Goal: Task Accomplishment & Management: Manage account settings

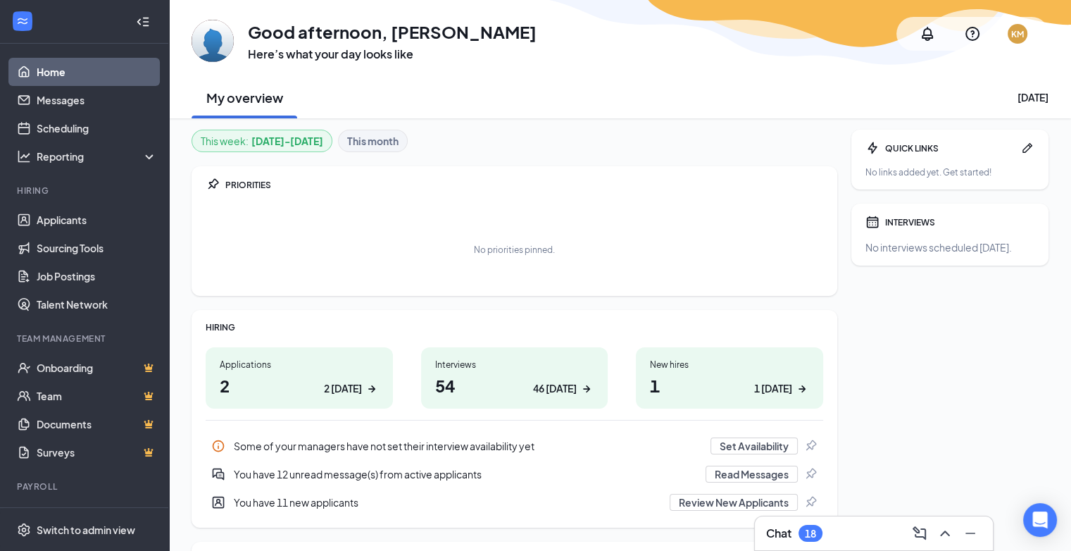
click at [269, 379] on h1 "2 2 today" at bounding box center [299, 385] width 159 height 24
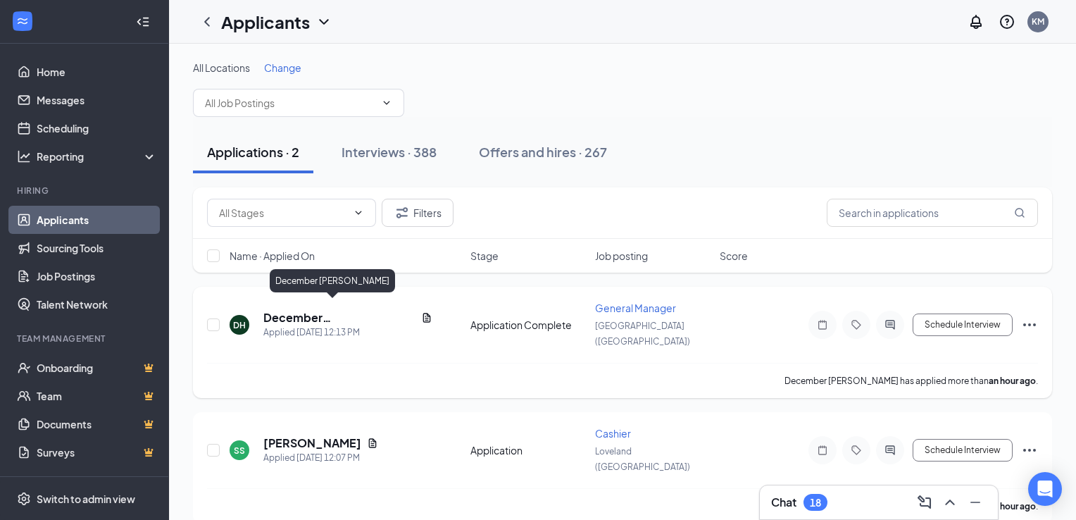
click at [333, 310] on h5 "December [PERSON_NAME]" at bounding box center [339, 317] width 152 height 15
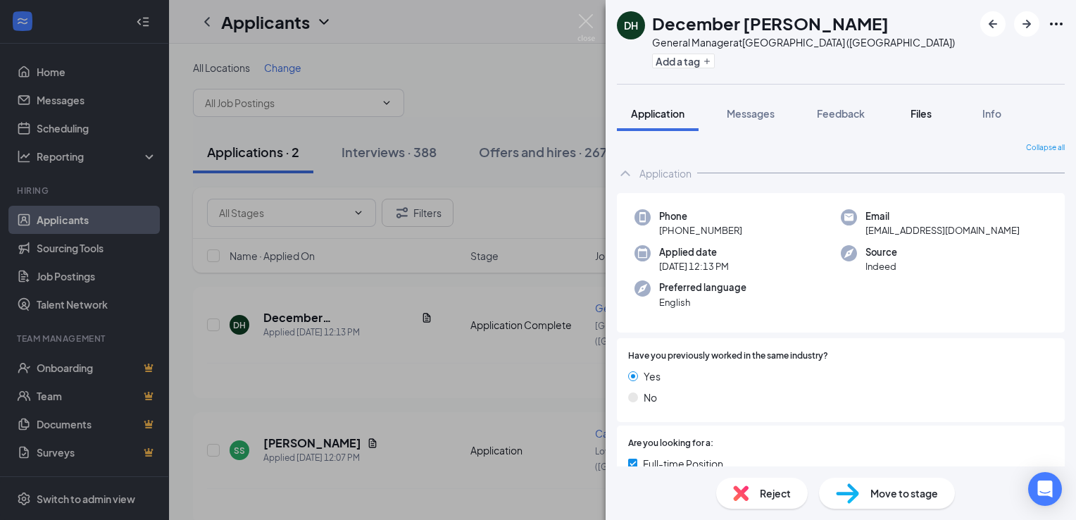
click at [919, 114] on span "Files" at bounding box center [920, 113] width 21 height 13
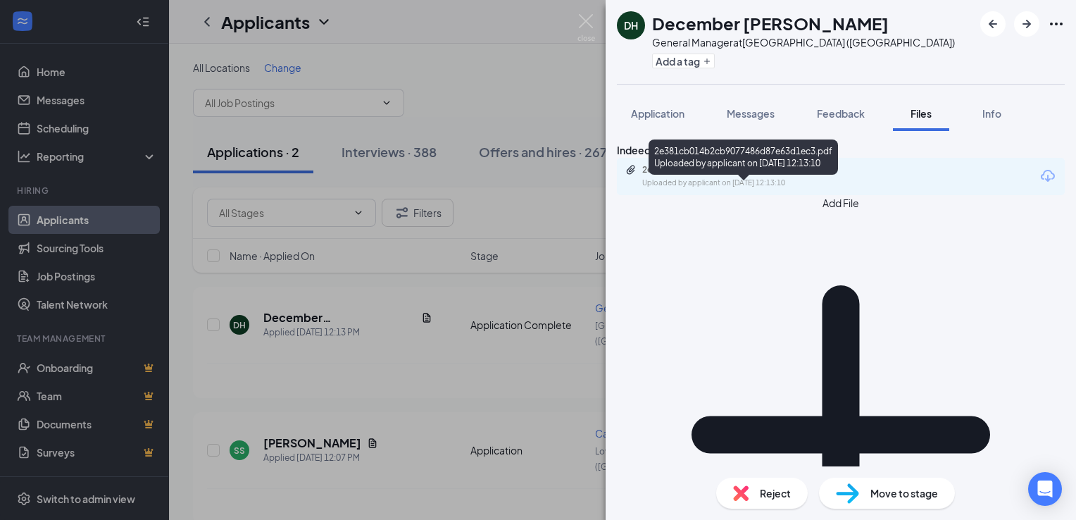
click at [757, 175] on div "2e381cb014b2cb9077486d87e63d1ec3.pdf" at bounding box center [740, 169] width 197 height 11
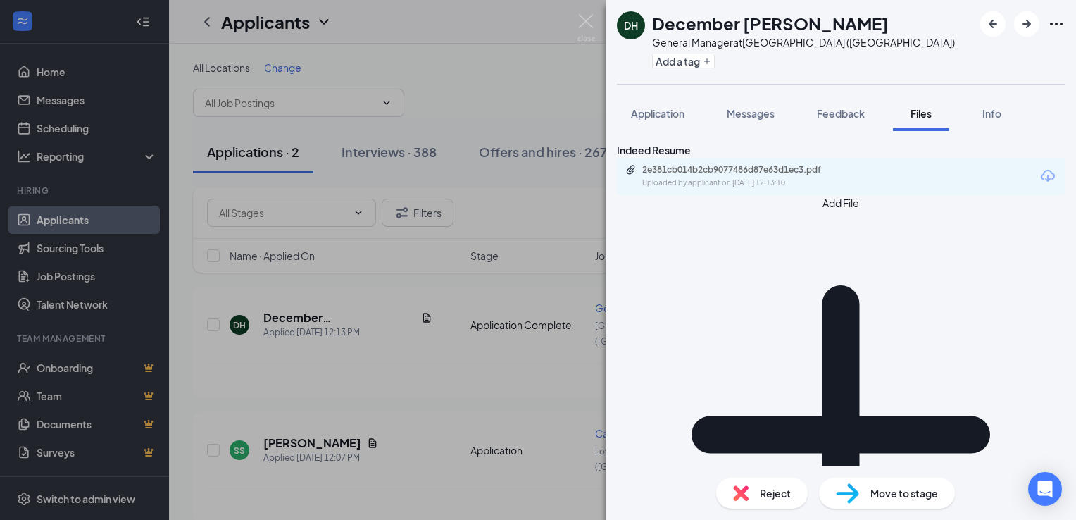
click at [746, 488] on img at bounding box center [740, 492] width 15 height 15
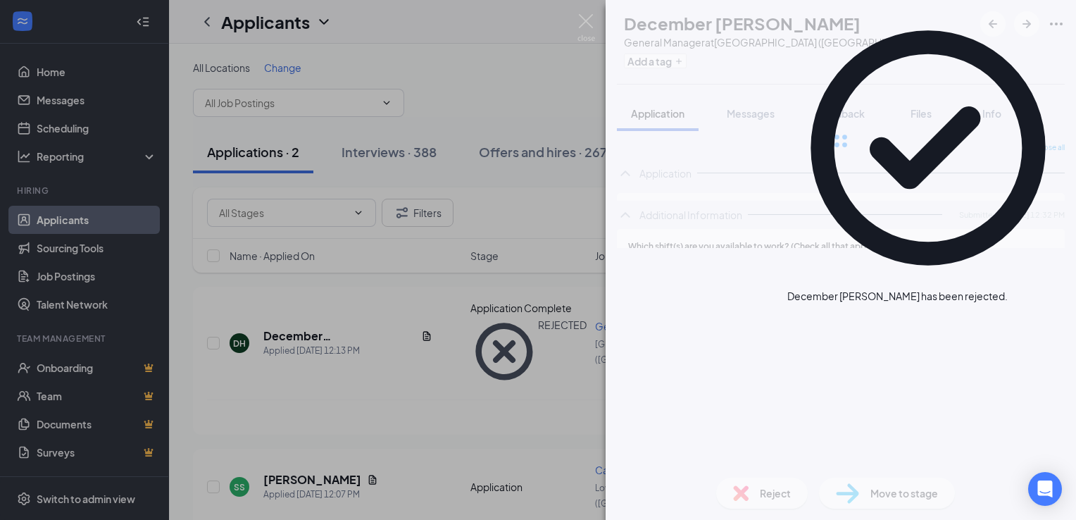
click at [470, 358] on div "DH December Hurst General Manager at Fairfield (OH) Add a tag Application Messa…" at bounding box center [538, 260] width 1076 height 520
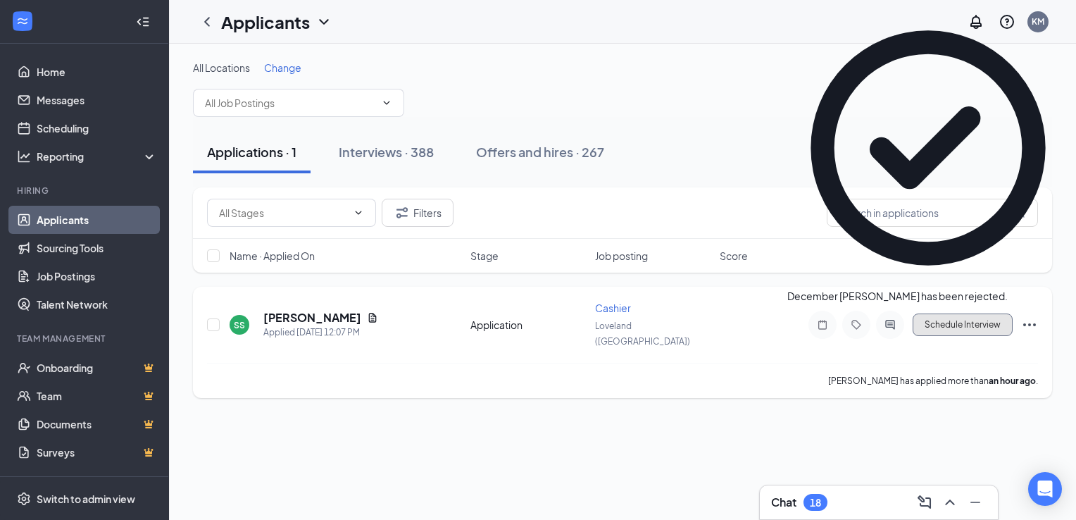
click at [953, 325] on button "Schedule Interview" at bounding box center [962, 324] width 100 height 23
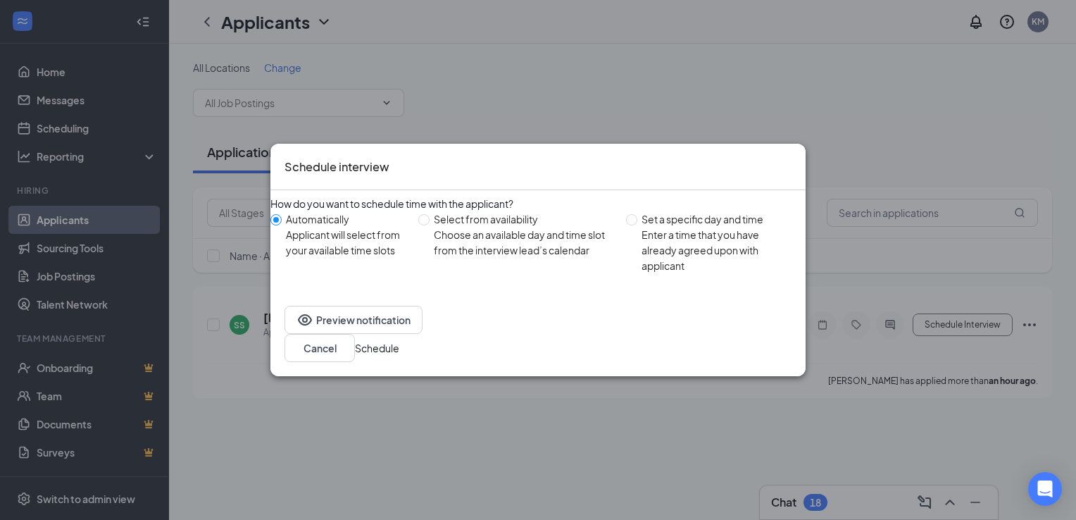
click at [399, 345] on button "Schedule" at bounding box center [377, 347] width 44 height 15
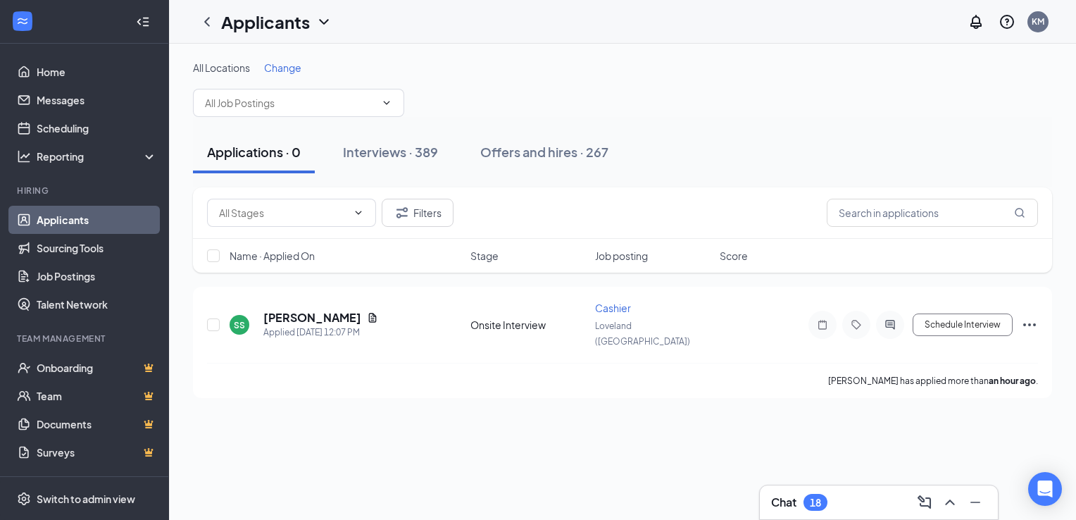
click at [501, 402] on div "All Locations Change Applications · 0 Interviews · 389 Offers and hires · 267 F…" at bounding box center [622, 282] width 907 height 476
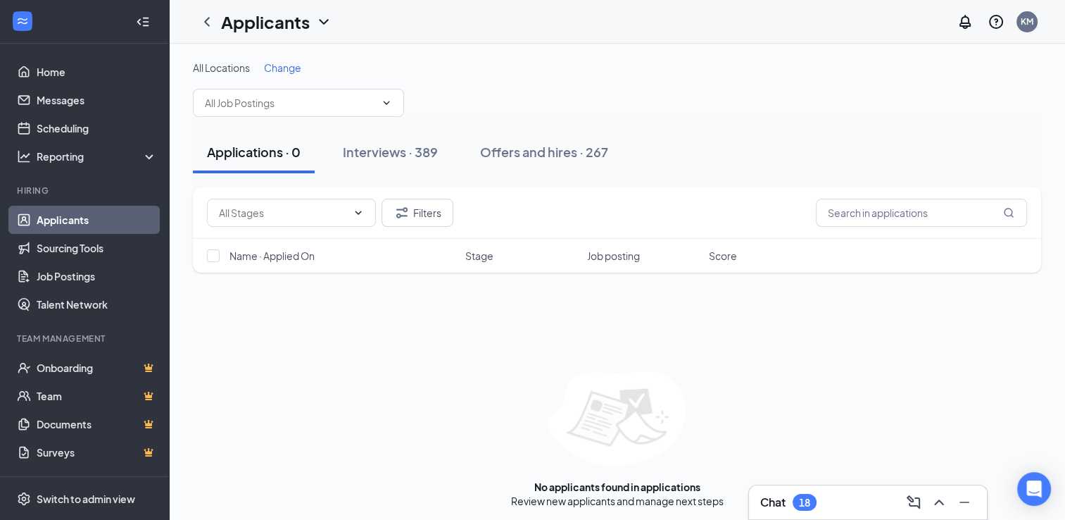
click at [290, 64] on span "Change" at bounding box center [282, 67] width 37 height 13
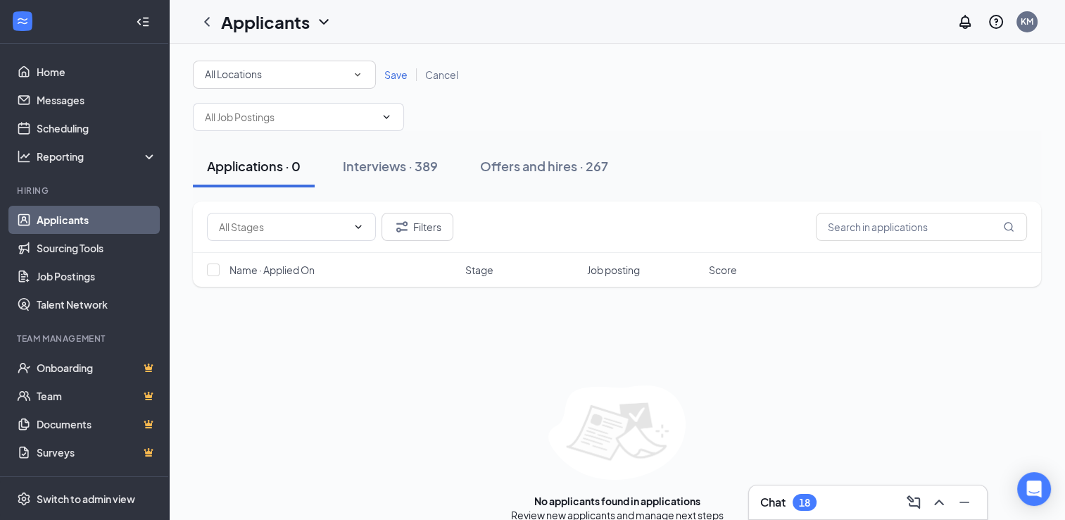
click at [351, 76] on icon "SmallChevronDown" at bounding box center [357, 74] width 13 height 13
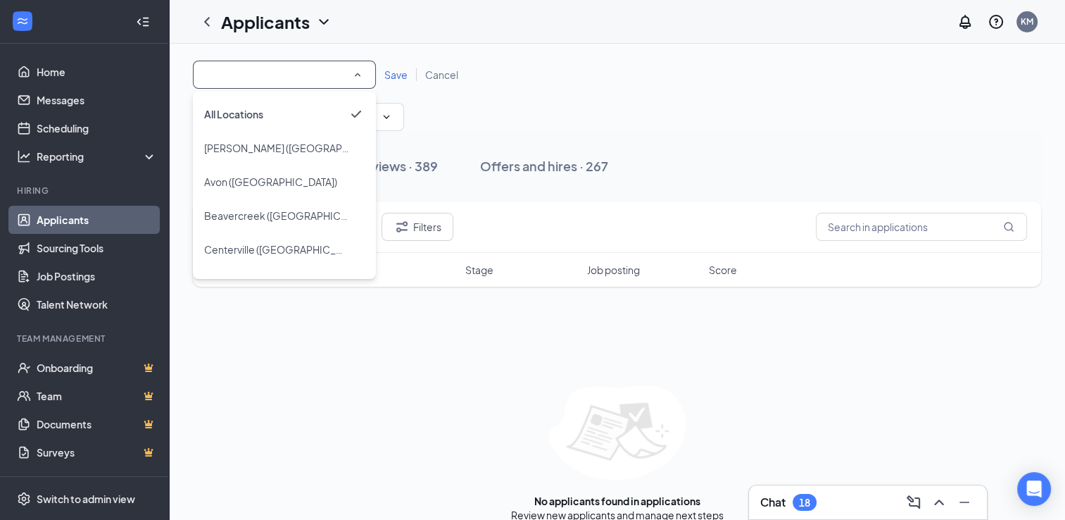
scroll to position [14, 0]
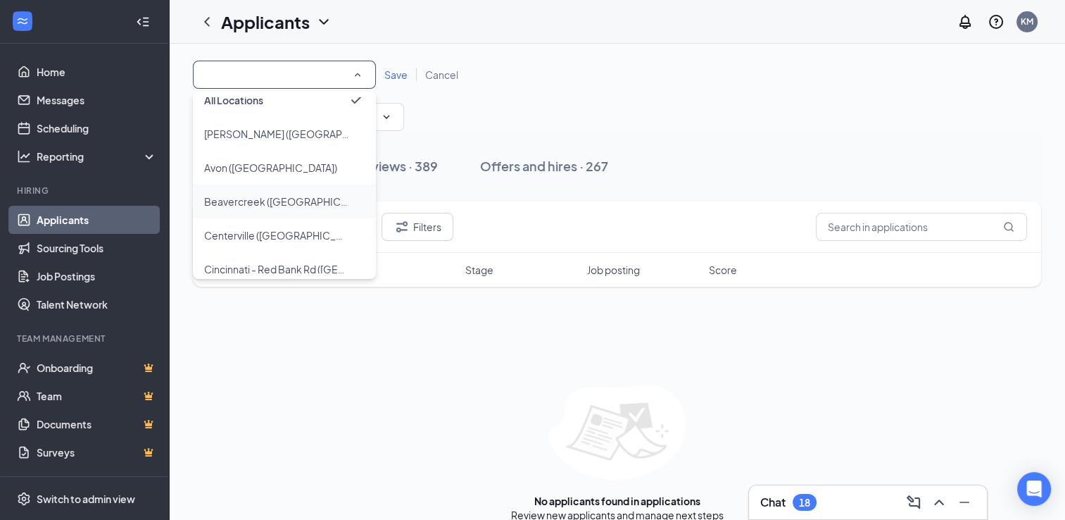
click at [279, 193] on span "Beavercreek (OH)" at bounding box center [277, 201] width 146 height 17
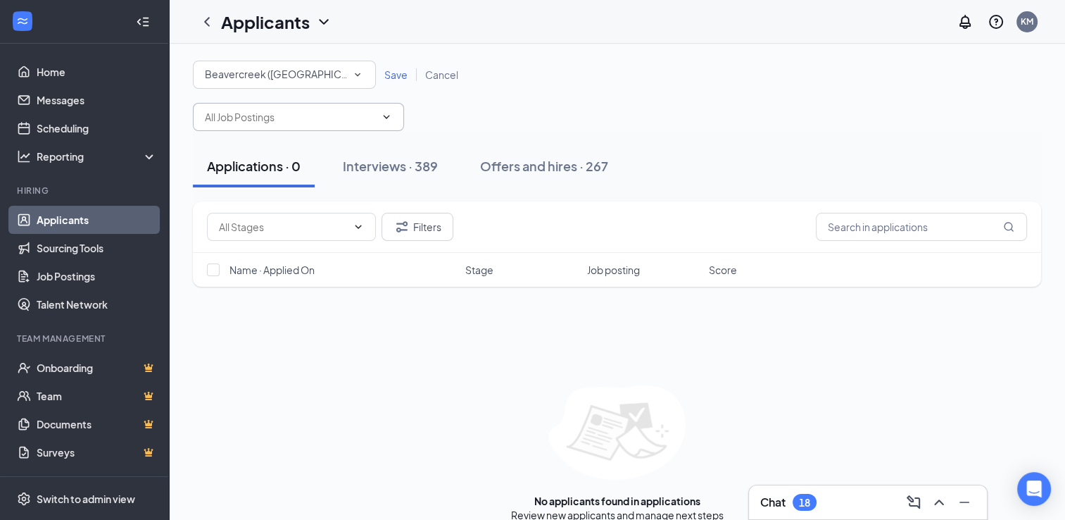
click at [384, 118] on icon "ChevronDown" at bounding box center [386, 116] width 11 height 11
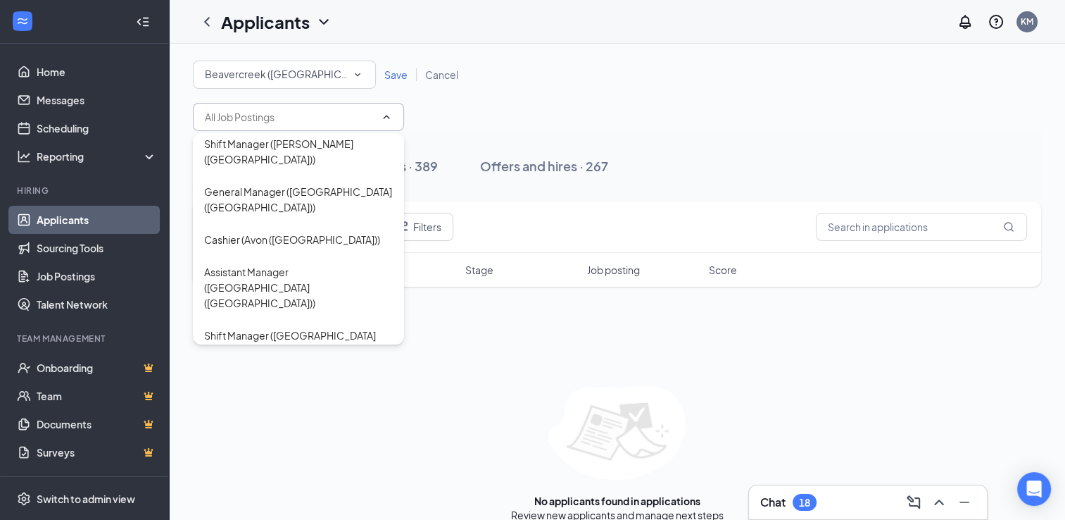
scroll to position [225, 0]
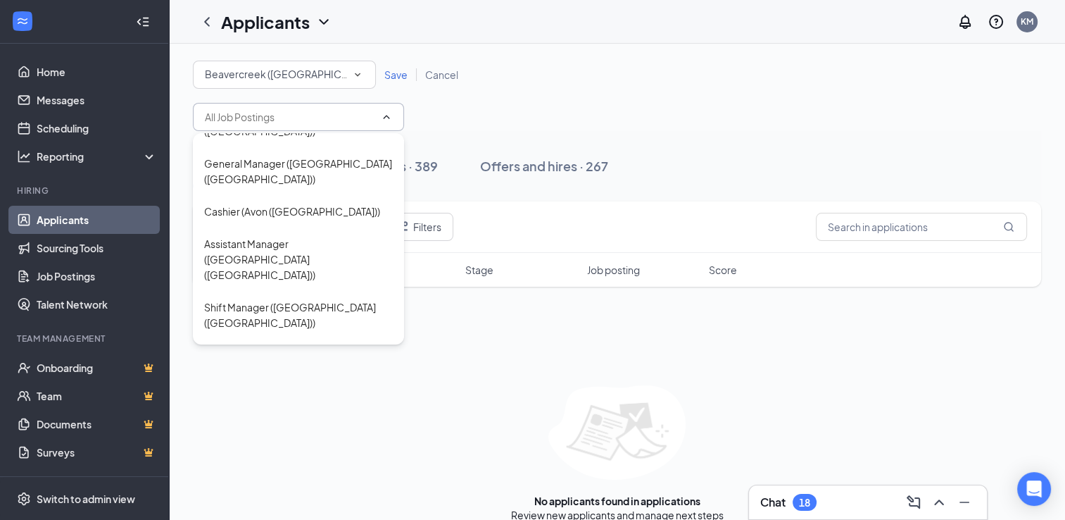
click at [355, 395] on div "General Manager (Beavercreek (OH))" at bounding box center [298, 410] width 189 height 31
type input "General Manager (Beavercreek (OH))"
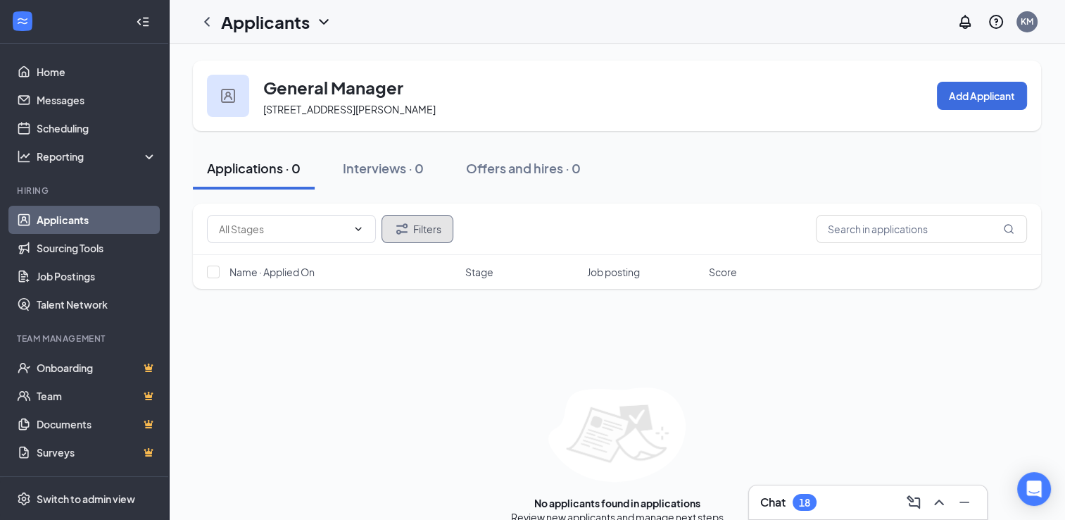
click at [420, 228] on button "Filters" at bounding box center [418, 229] width 72 height 28
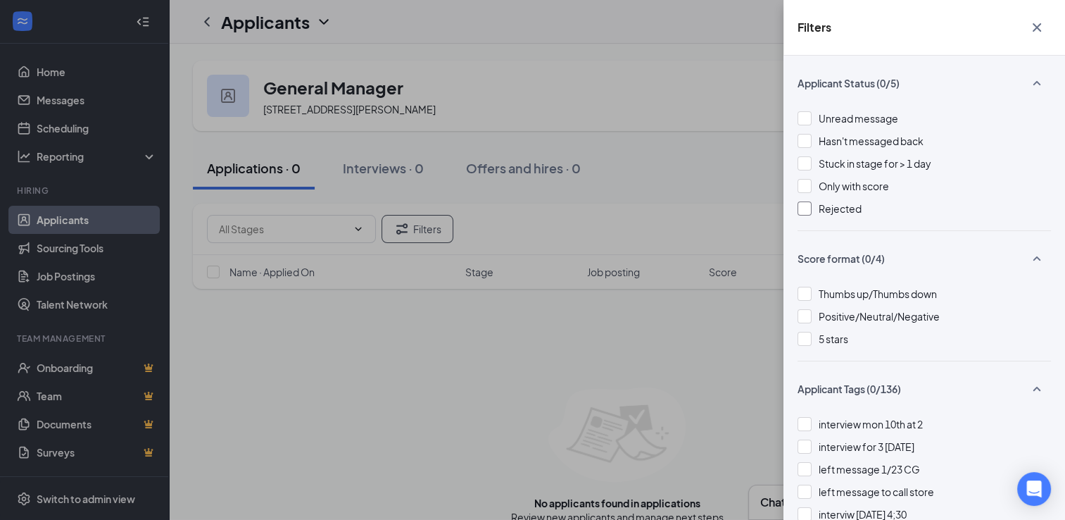
click at [798, 207] on div at bounding box center [805, 208] width 14 height 14
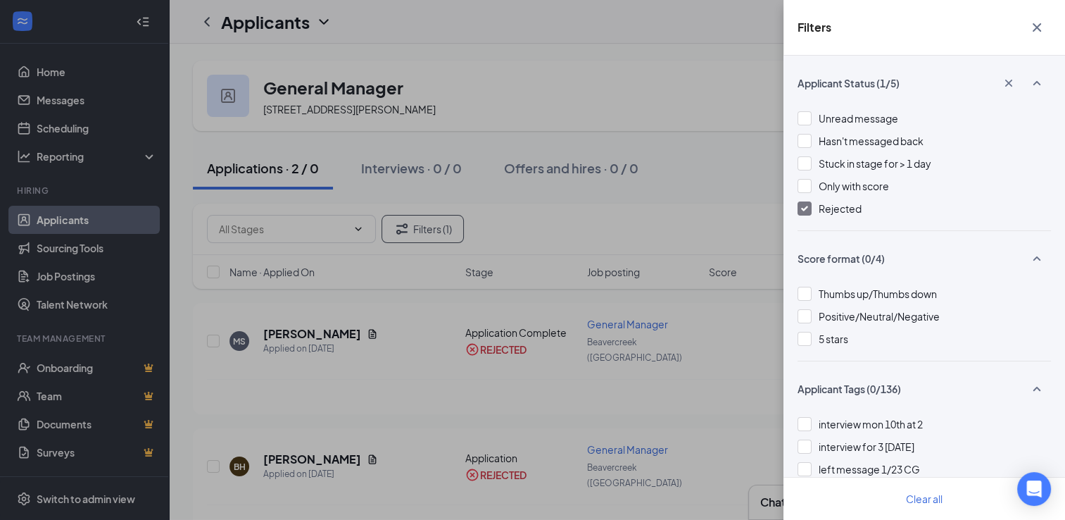
click at [560, 204] on div "Filters Applicant Status (1/5) Unread message Hasn't messaged back Stuck in sta…" at bounding box center [532, 260] width 1065 height 520
click at [606, 207] on div "Filters Applicant Status (1/5) Unread message Hasn't messaged back Stuck in sta…" at bounding box center [532, 260] width 1065 height 520
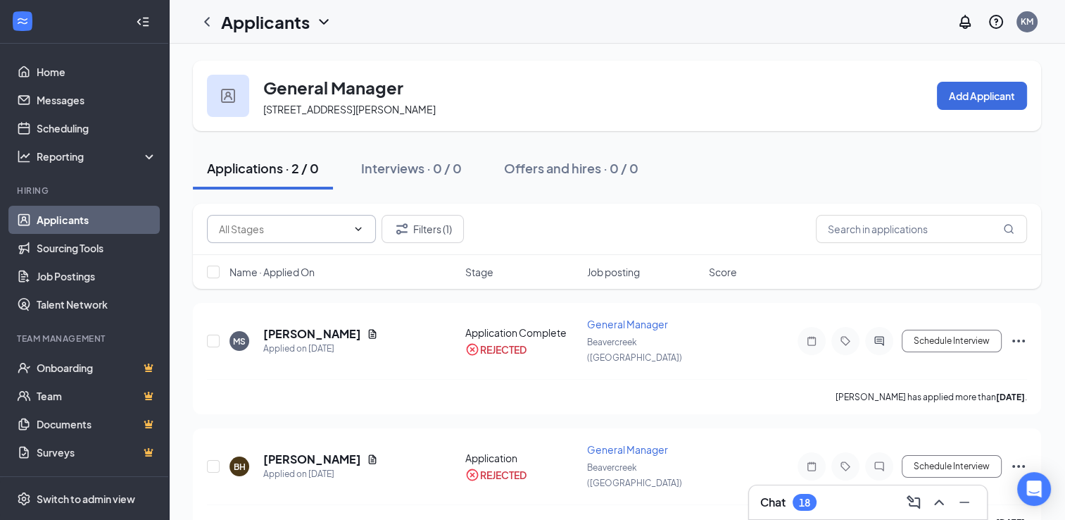
click at [359, 234] on icon "ChevronDown" at bounding box center [358, 228] width 11 height 11
click at [359, 234] on icon "ChevronUp" at bounding box center [358, 228] width 11 height 11
click at [76, 75] on link "Home" at bounding box center [97, 72] width 120 height 28
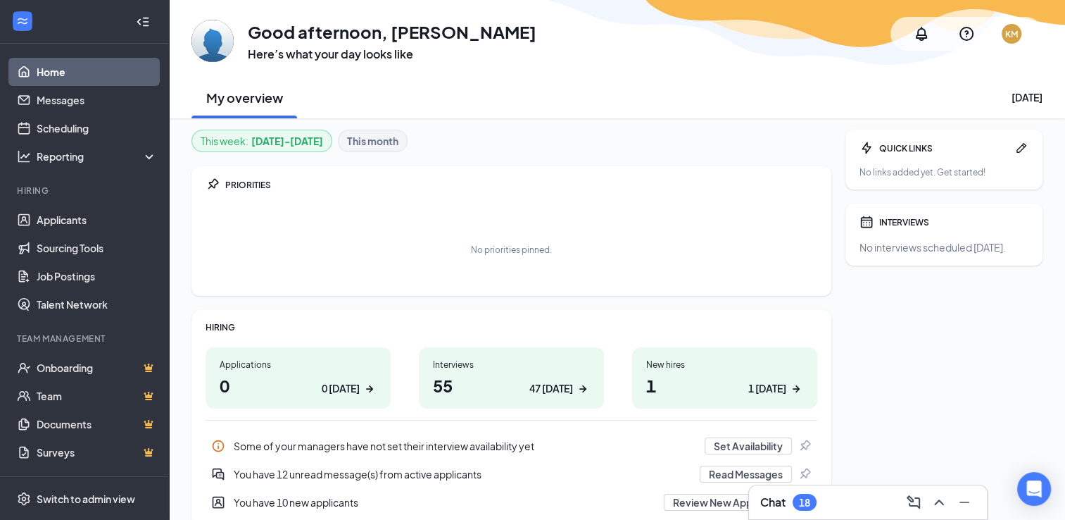
click at [562, 189] on div "PRIORITIES" at bounding box center [521, 185] width 592 height 12
click at [575, 187] on div "PRIORITIES" at bounding box center [521, 185] width 592 height 12
click at [508, 117] on div "My overview Tuesday, August 26" at bounding box center [617, 97] width 851 height 42
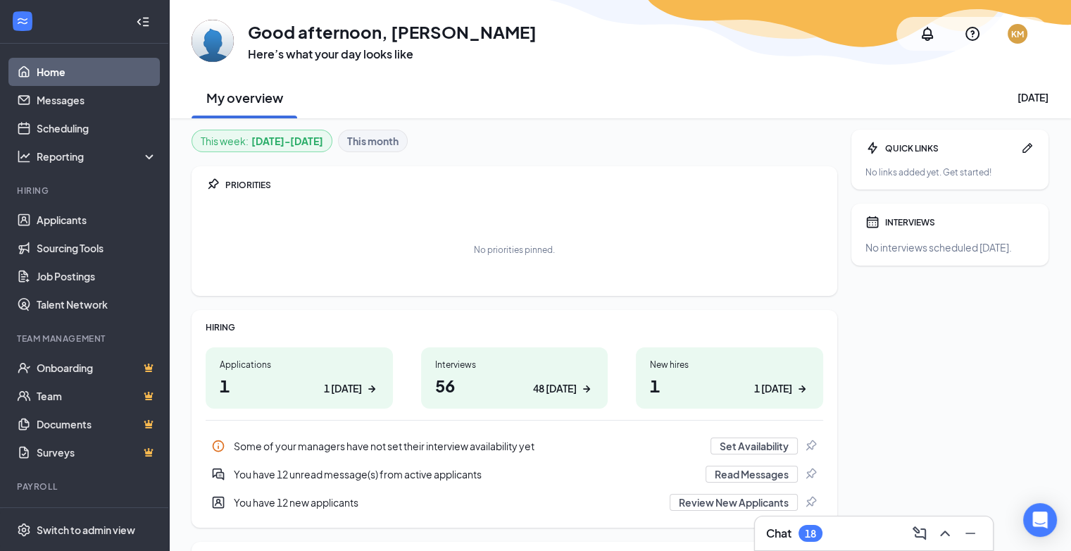
click at [283, 379] on h1 "1 1 today" at bounding box center [299, 385] width 159 height 24
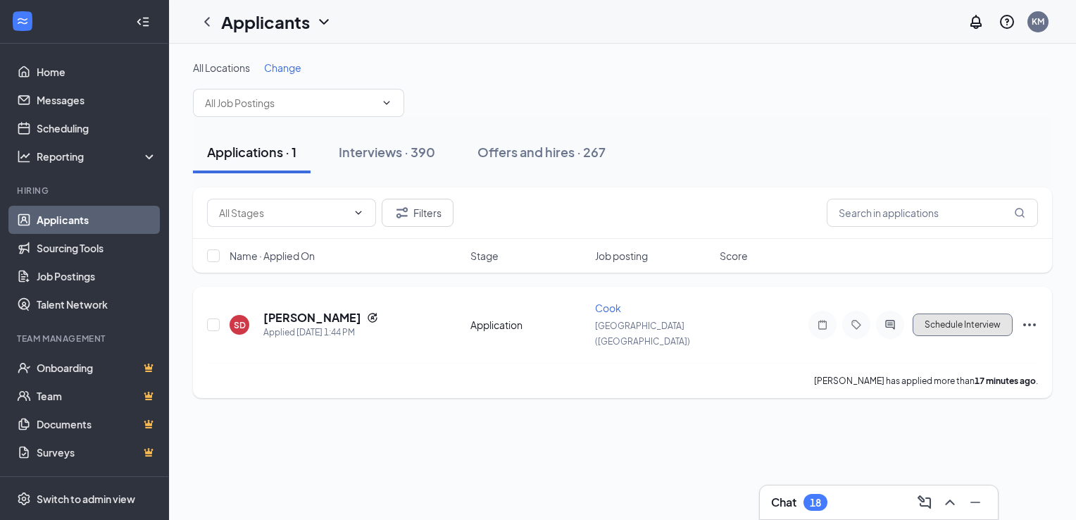
click at [960, 314] on button "Schedule Interview" at bounding box center [962, 324] width 100 height 23
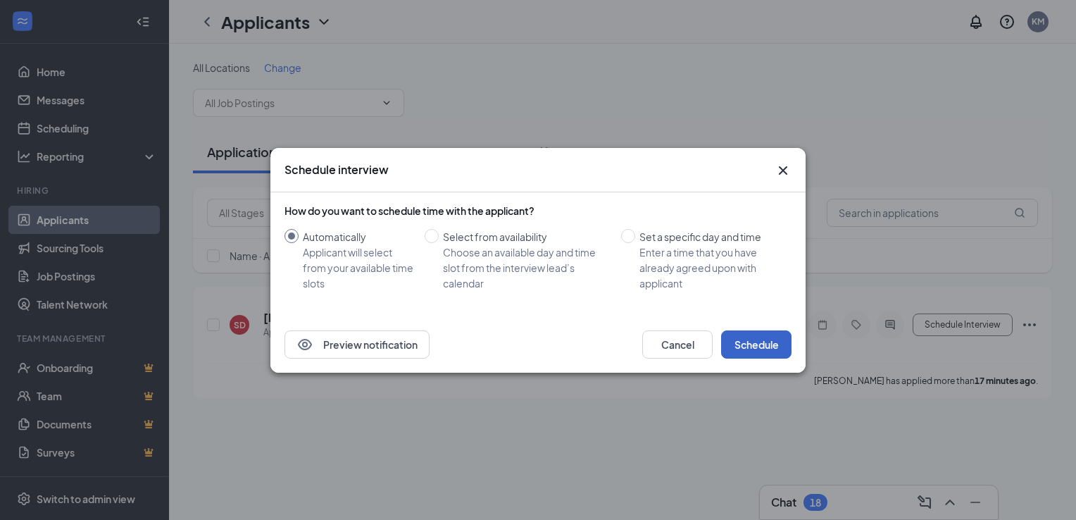
click at [766, 354] on button "Schedule" at bounding box center [756, 344] width 70 height 28
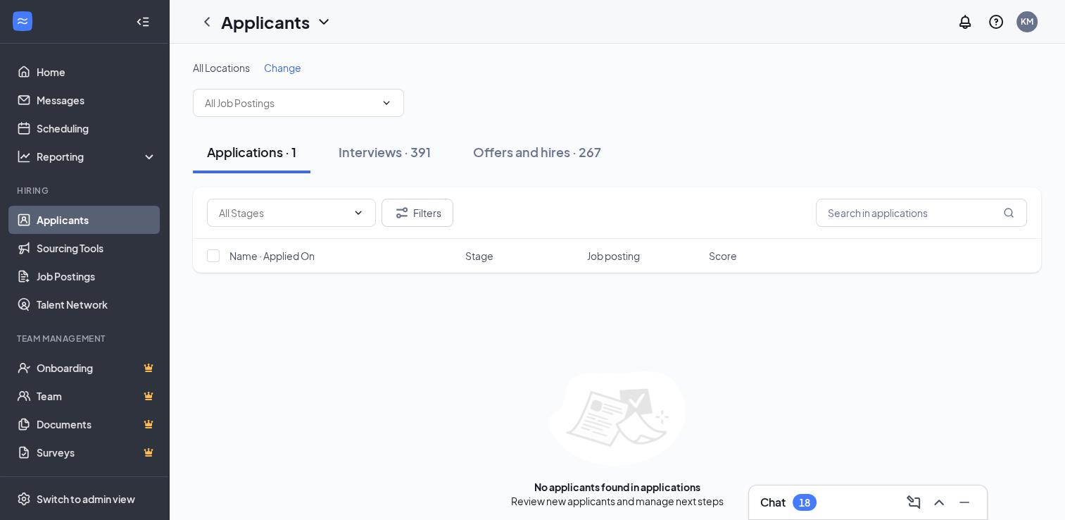
click at [249, 153] on div "Applications · 1" at bounding box center [251, 152] width 89 height 18
click at [72, 213] on link "Applicants" at bounding box center [97, 220] width 120 height 28
click at [281, 65] on span "Change" at bounding box center [282, 67] width 37 height 13
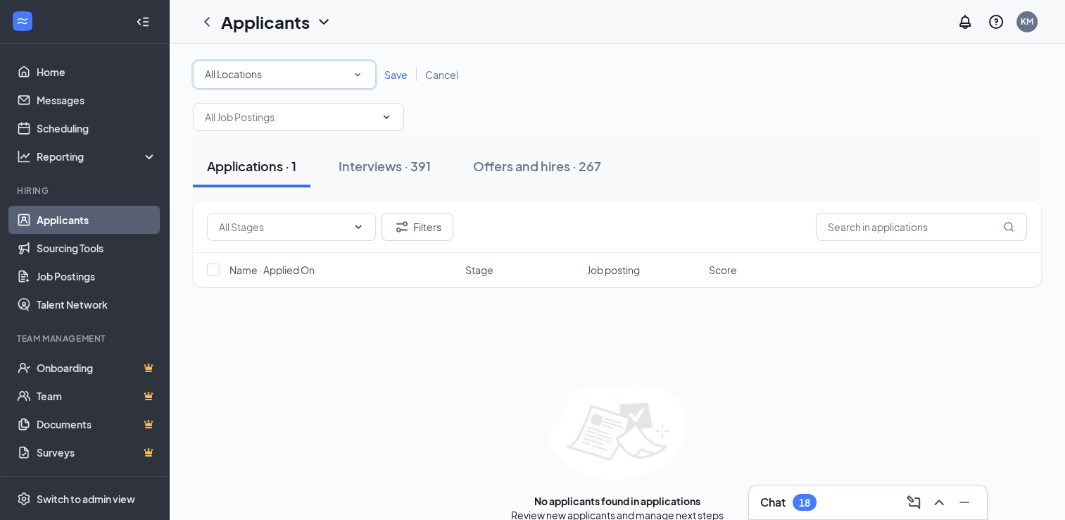
click at [356, 73] on icon "SmallChevronDown" at bounding box center [357, 74] width 13 height 13
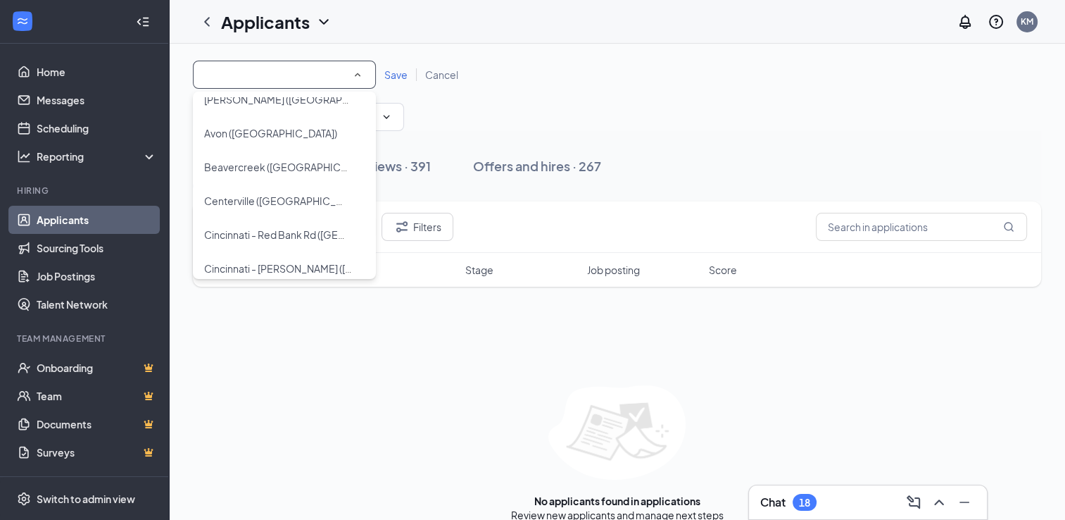
scroll to position [51, 0]
click at [270, 190] on span "Centerville (OH)" at bounding box center [276, 197] width 145 height 17
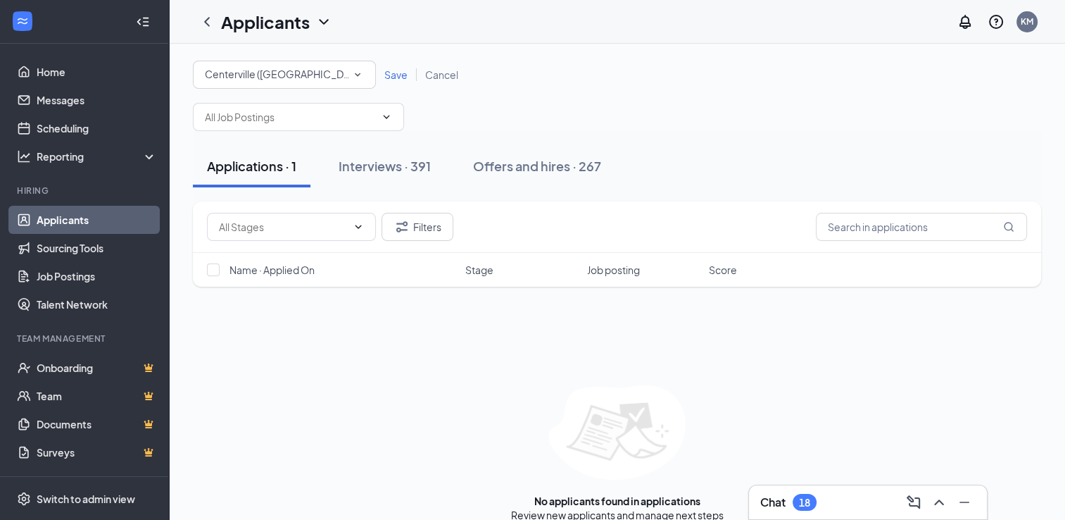
click at [400, 70] on span "Save" at bounding box center [395, 74] width 23 height 13
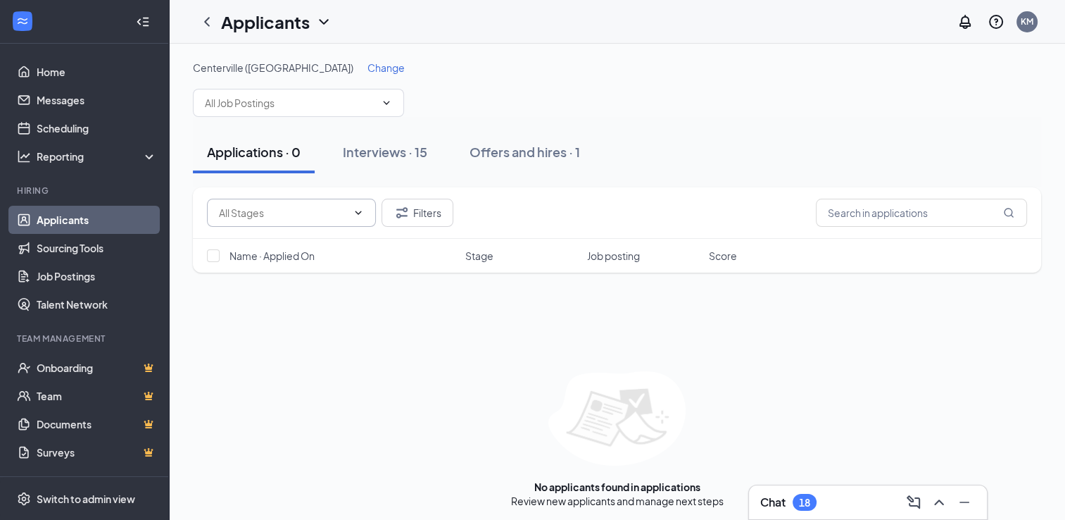
click at [360, 210] on icon "ChevronDown" at bounding box center [358, 212] width 11 height 11
click at [398, 219] on icon "Filter" at bounding box center [402, 212] width 17 height 17
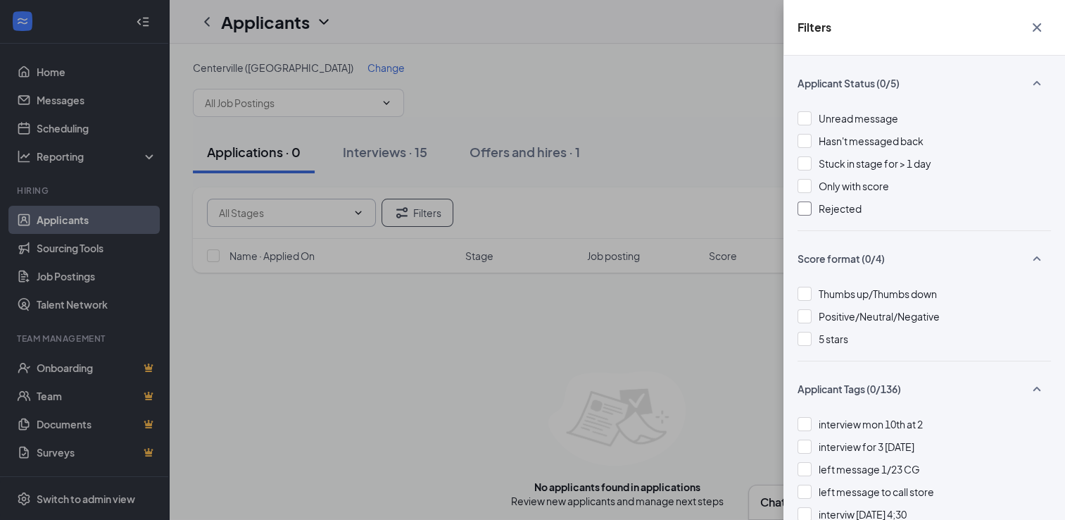
click at [810, 208] on div at bounding box center [805, 208] width 14 height 14
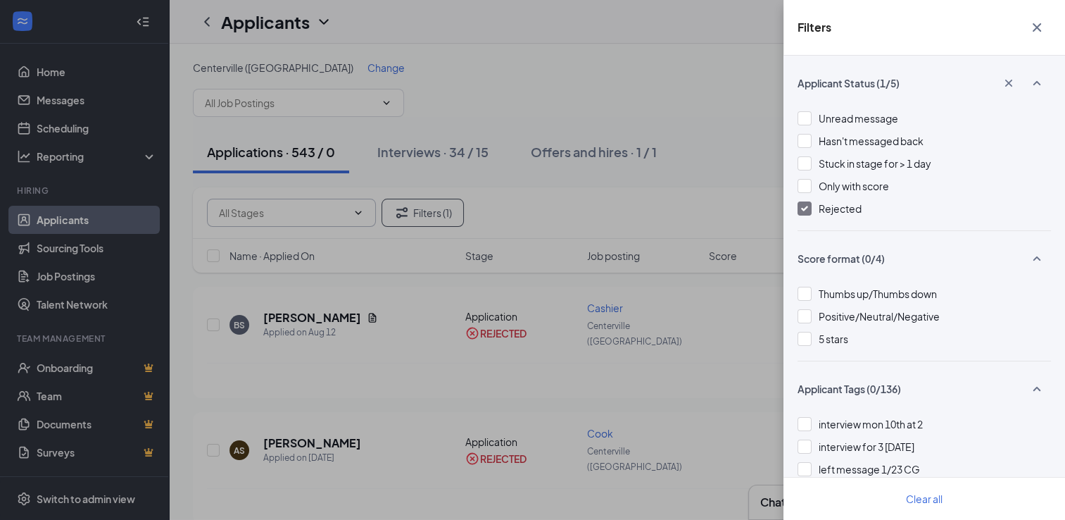
click at [713, 153] on div "Filters Applicant Status (1/5) Unread message Hasn't messaged back Stuck in sta…" at bounding box center [532, 260] width 1065 height 520
click at [684, 112] on div "Filters Applicant Status (1/5) Unread message Hasn't messaged back Stuck in sta…" at bounding box center [532, 260] width 1065 height 520
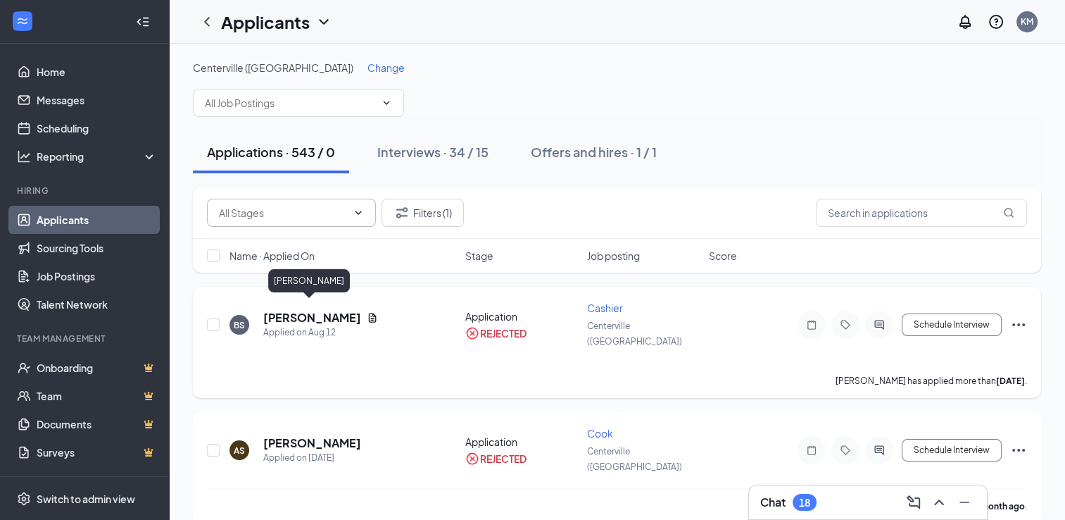
click at [307, 314] on h5 "Breanna Smith" at bounding box center [312, 317] width 98 height 15
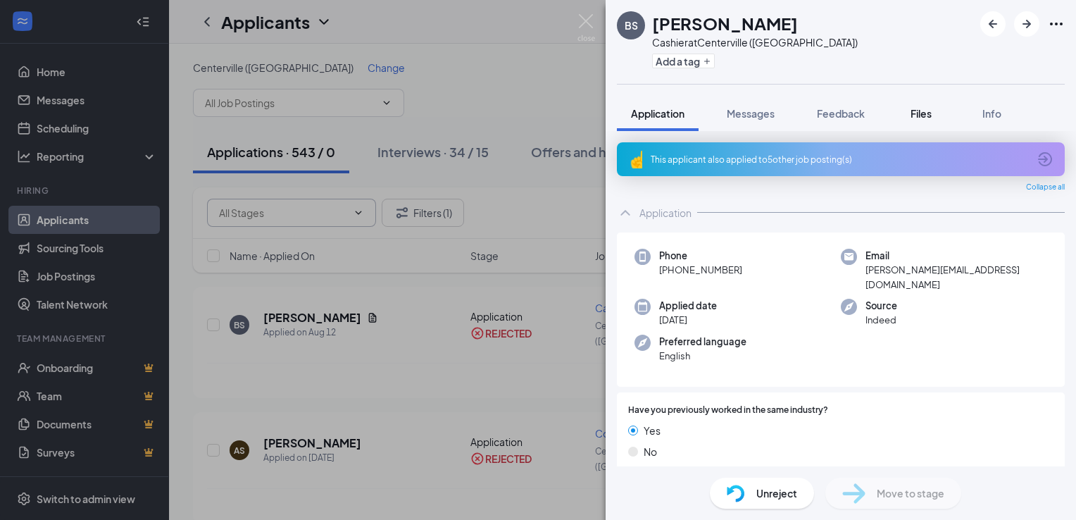
click at [929, 117] on span "Files" at bounding box center [920, 113] width 21 height 13
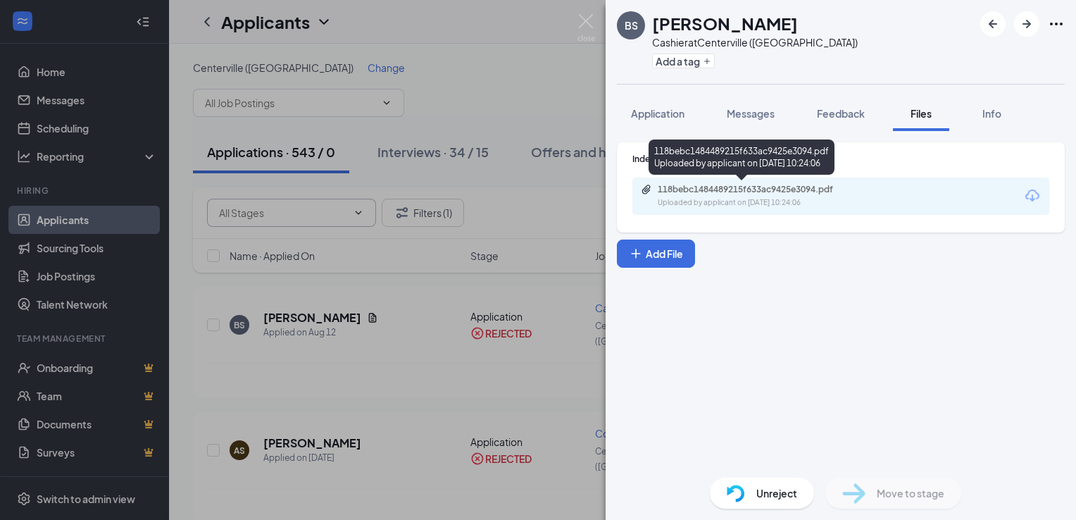
click at [776, 189] on div "118bebc1484489215f633ac9425e3094.pdf" at bounding box center [756, 189] width 197 height 11
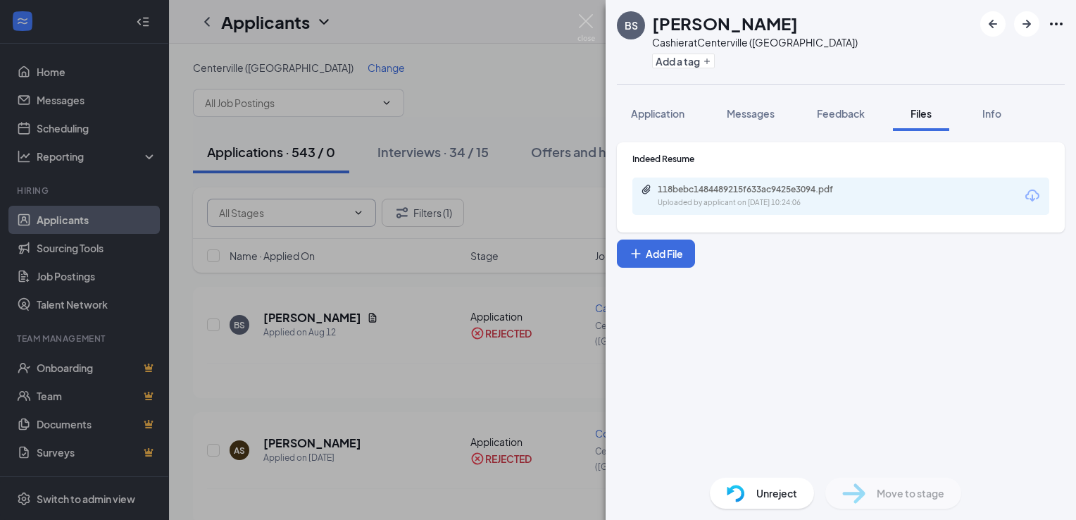
click at [449, 63] on div "BS Breanna Smith Cashier at Centerville (OH) Add a tag Application Messages Fee…" at bounding box center [538, 260] width 1076 height 520
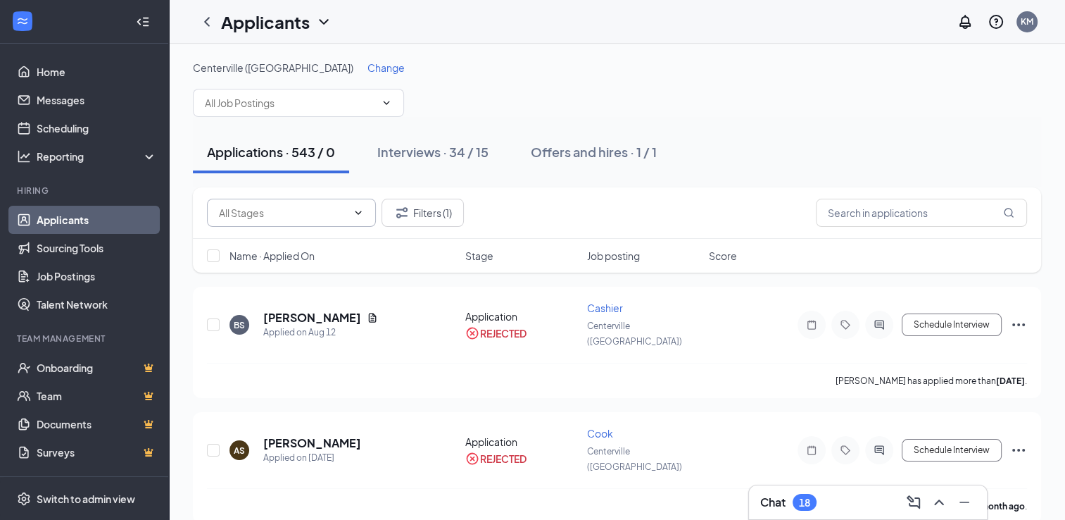
click at [368, 70] on span "Change" at bounding box center [386, 67] width 37 height 13
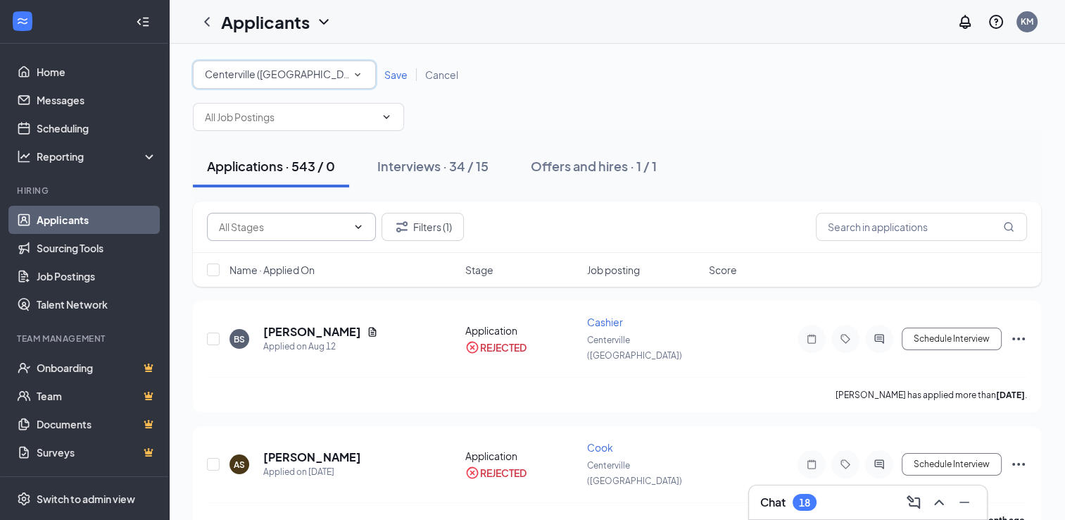
click at [299, 74] on div "Centerville (OH)" at bounding box center [284, 74] width 159 height 17
click at [633, 27] on div "Applicants KM" at bounding box center [617, 22] width 896 height 44
click at [82, 224] on link "Applicants" at bounding box center [97, 220] width 120 height 28
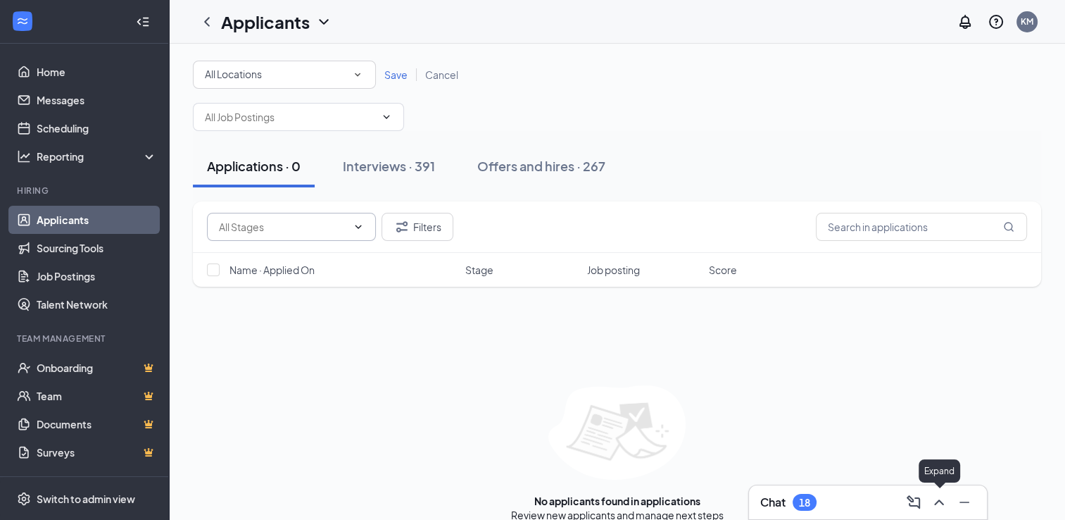
click at [941, 508] on icon "ChevronUp" at bounding box center [939, 502] width 17 height 17
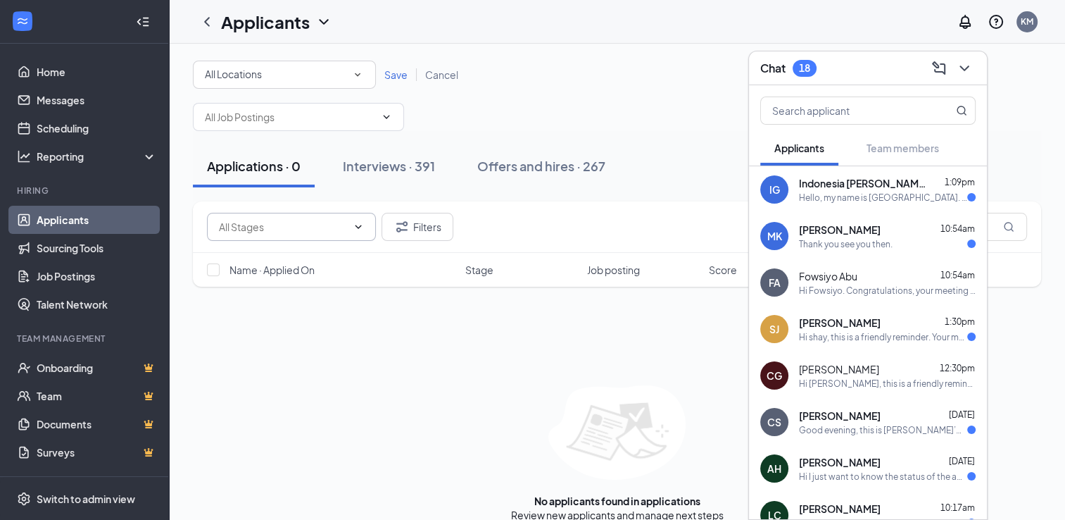
click at [657, 67] on div "All Locations All Locations Save Cancel" at bounding box center [617, 75] width 848 height 28
click at [817, 154] on div "Applicants" at bounding box center [799, 148] width 50 height 14
click at [830, 187] on span "Indonesia Gentry" at bounding box center [862, 183] width 127 height 14
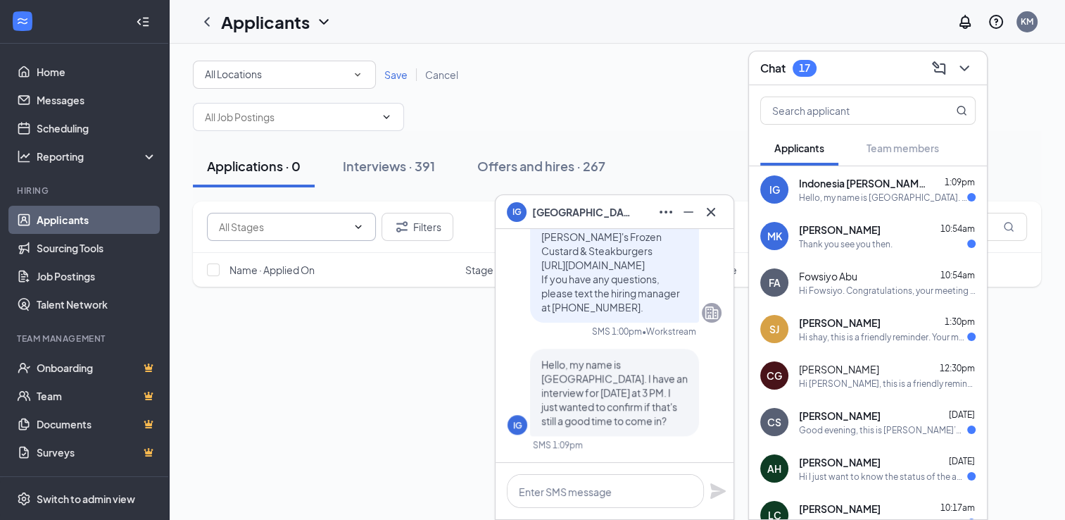
click at [834, 233] on span "Michael Keys" at bounding box center [840, 229] width 82 height 14
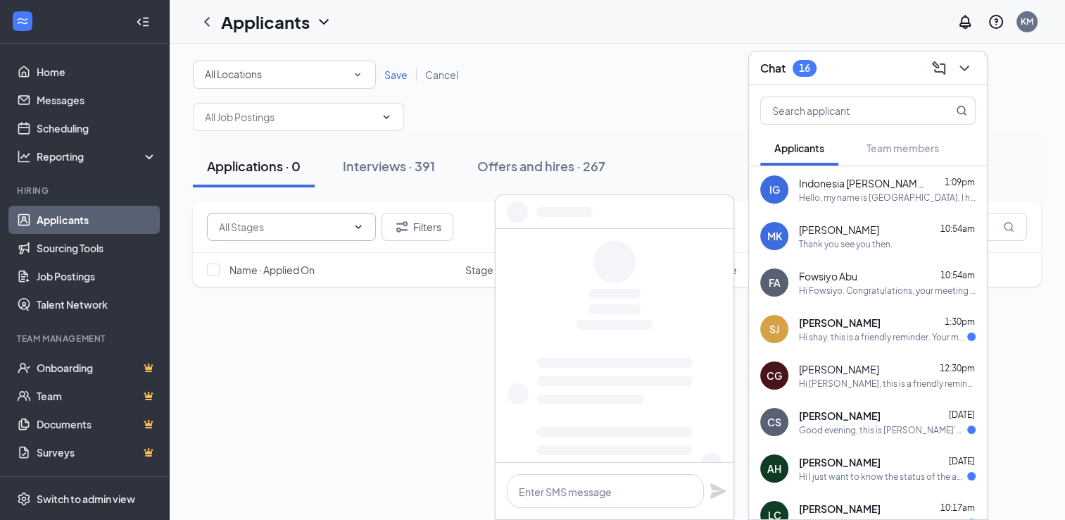
click at [835, 269] on span "Fowsiyo Abu" at bounding box center [828, 276] width 58 height 14
click at [839, 315] on span "shay jackson" at bounding box center [840, 322] width 82 height 14
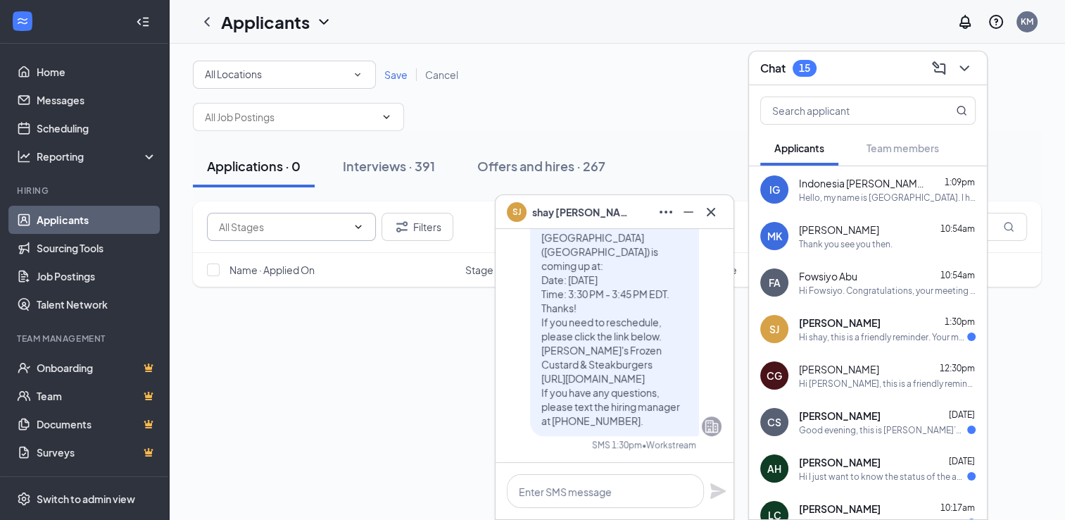
click at [843, 375] on span "Cameron Gaston" at bounding box center [839, 369] width 80 height 14
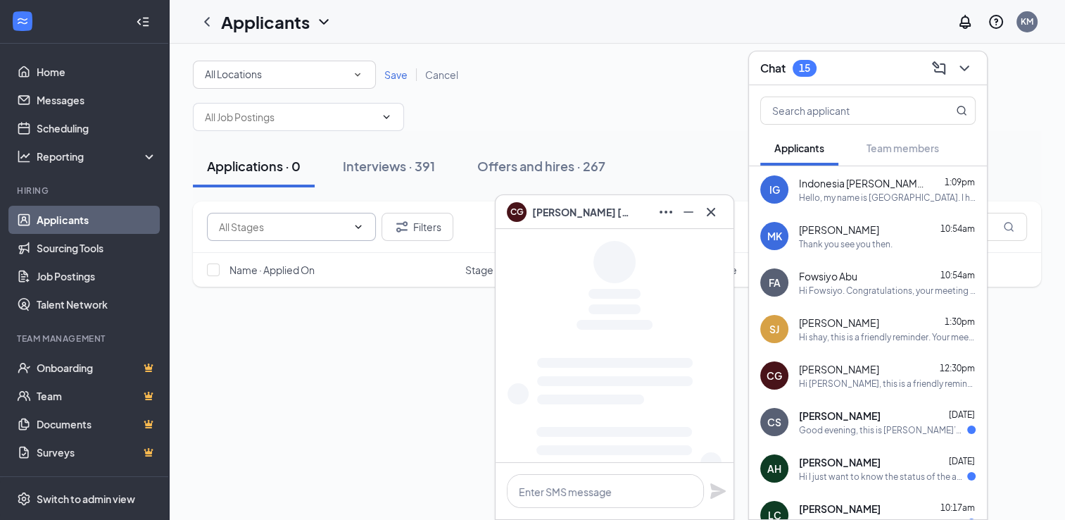
click at [842, 414] on span "Caleb Sprague" at bounding box center [840, 415] width 82 height 14
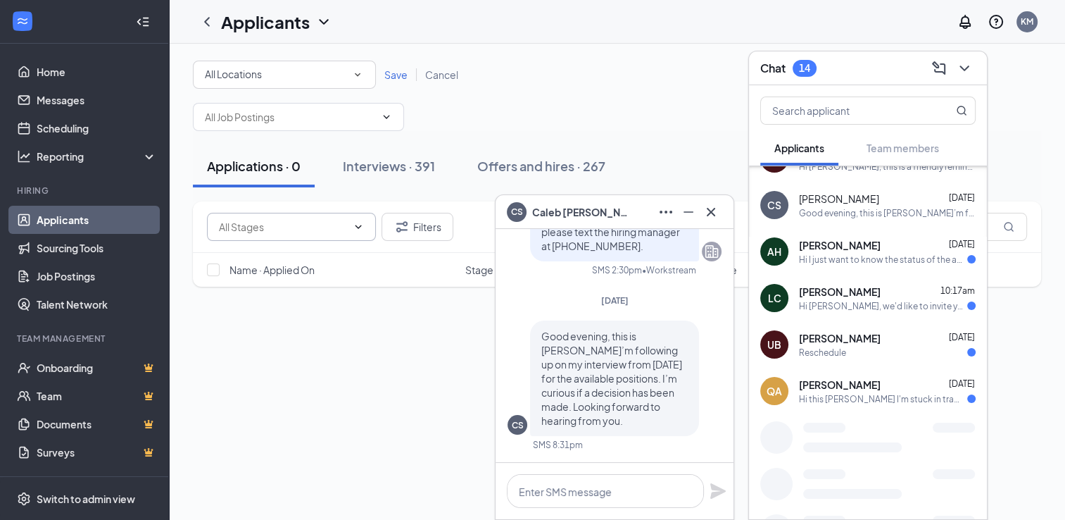
scroll to position [276, 0]
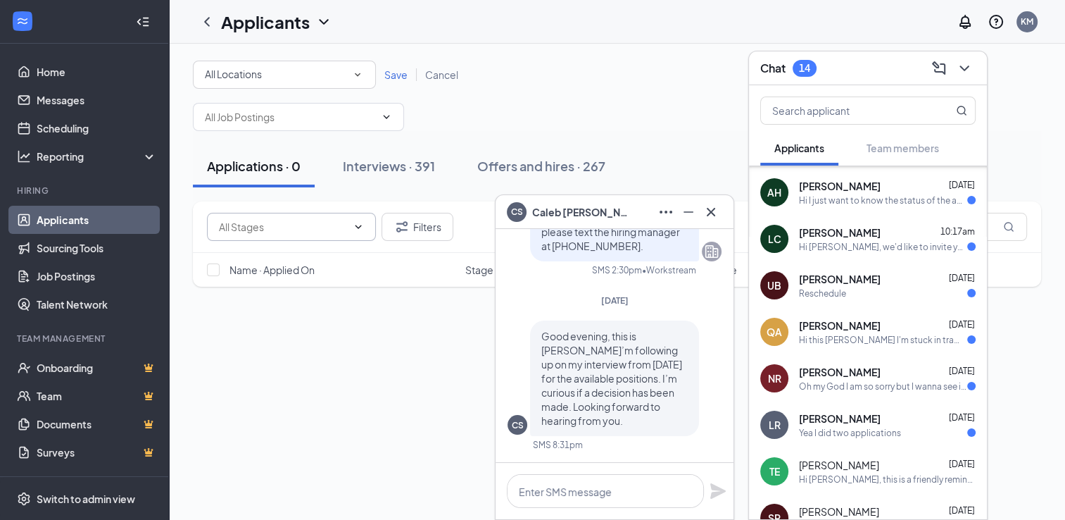
click at [863, 199] on div "Hi I just want to know the status of the application" at bounding box center [883, 200] width 168 height 12
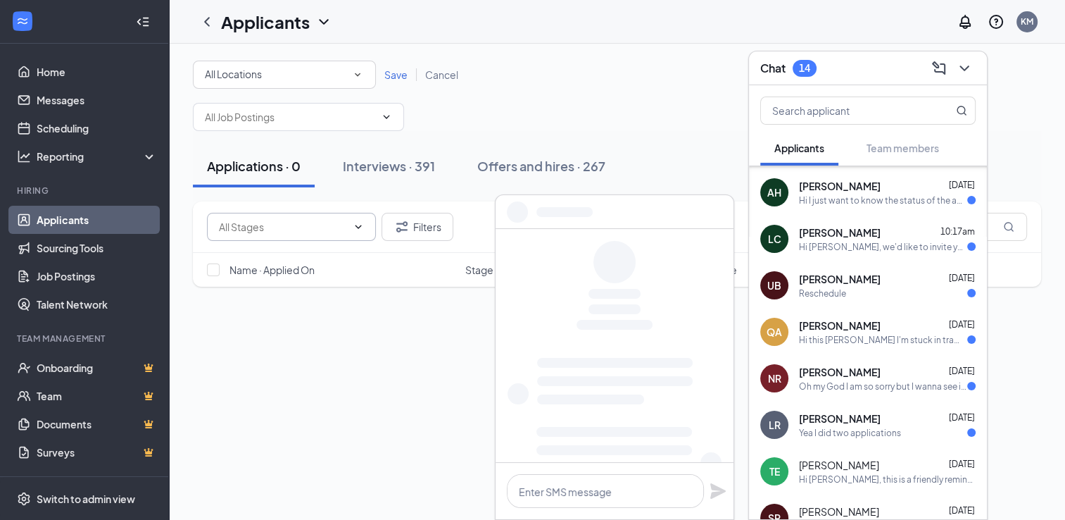
click at [862, 231] on div "Louis Cooper 10:17am" at bounding box center [887, 232] width 177 height 14
click at [850, 287] on div "Reschedule" at bounding box center [887, 293] width 177 height 12
click at [848, 322] on span "Qimari Allen" at bounding box center [840, 325] width 82 height 14
click at [846, 382] on div "Oh my God I am so sorry but I wanna see if I could reschedule for tomorrow at 3…" at bounding box center [883, 386] width 168 height 12
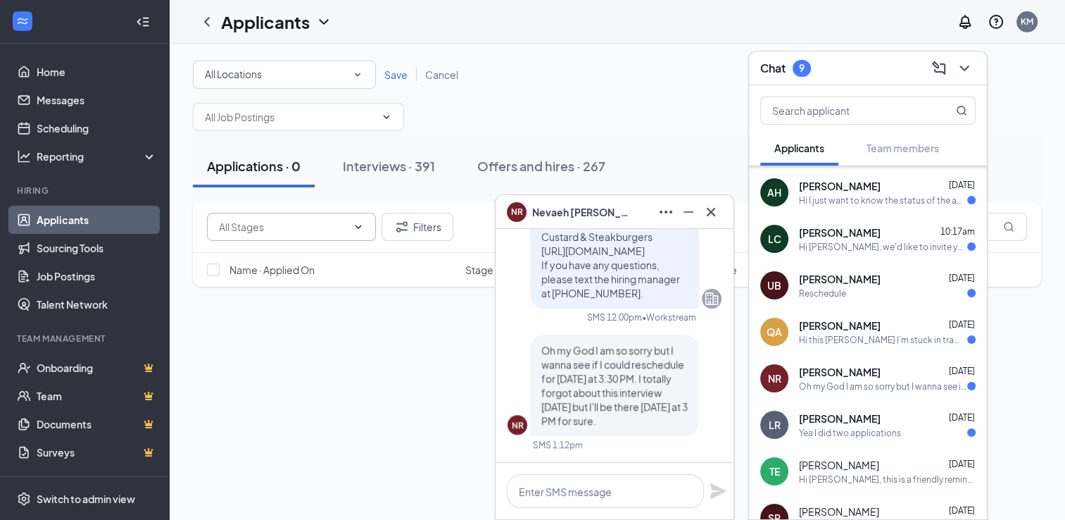
scroll to position [330, 0]
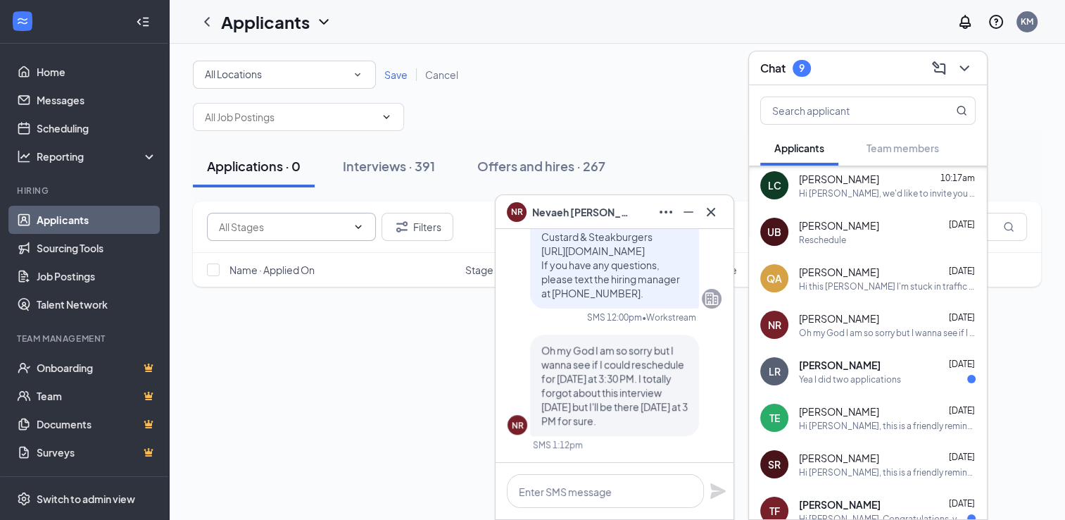
click at [901, 336] on div "Oh my God I am so sorry but I wanna see if I could reschedule for tomorrow at 3…" at bounding box center [887, 333] width 177 height 12
click at [867, 368] on span "Leron Robinson" at bounding box center [840, 365] width 82 height 14
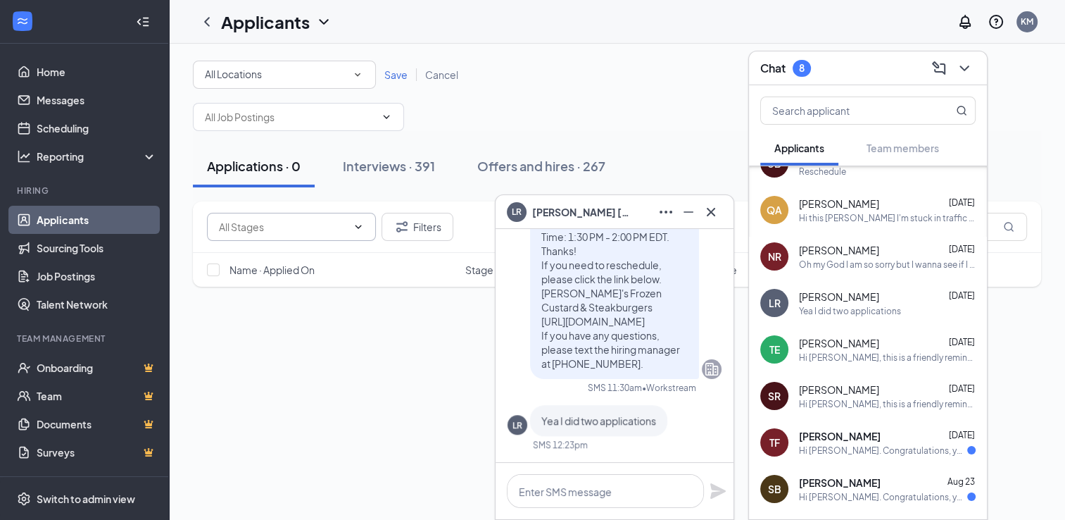
scroll to position [403, 0]
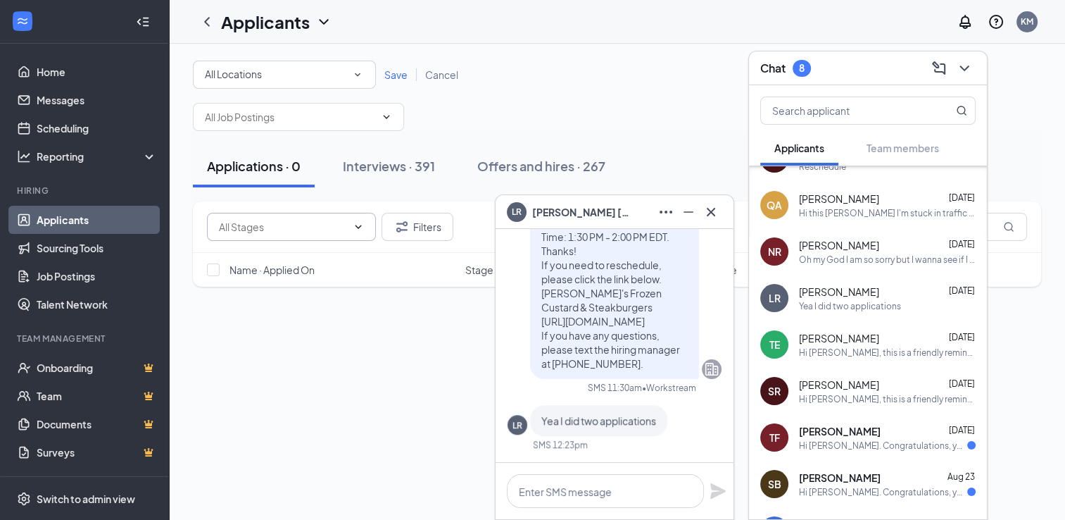
click at [851, 394] on div "Hi Sheryl, this is a friendly reminder. Your meeting with Freddy's Frozen Custa…" at bounding box center [887, 399] width 177 height 12
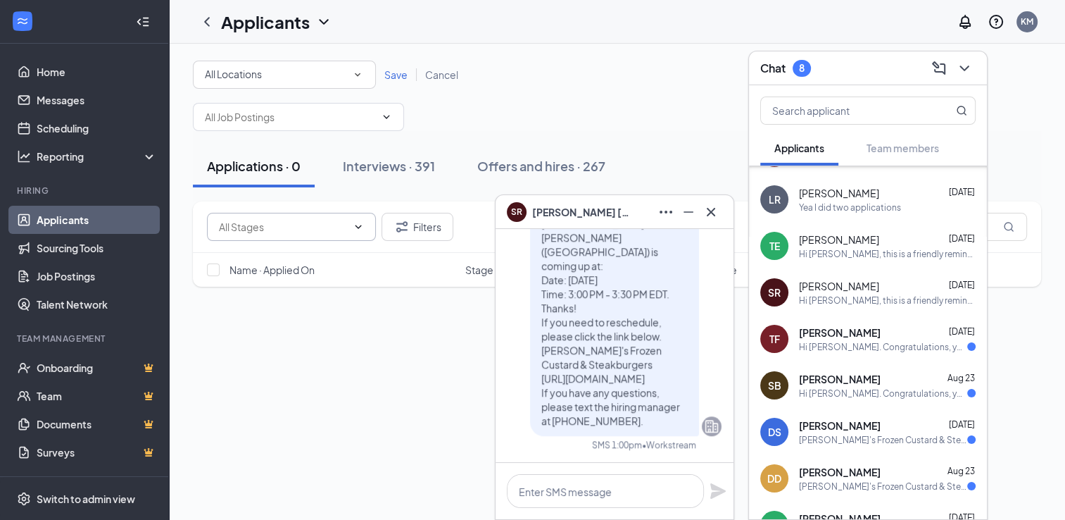
scroll to position [513, 0]
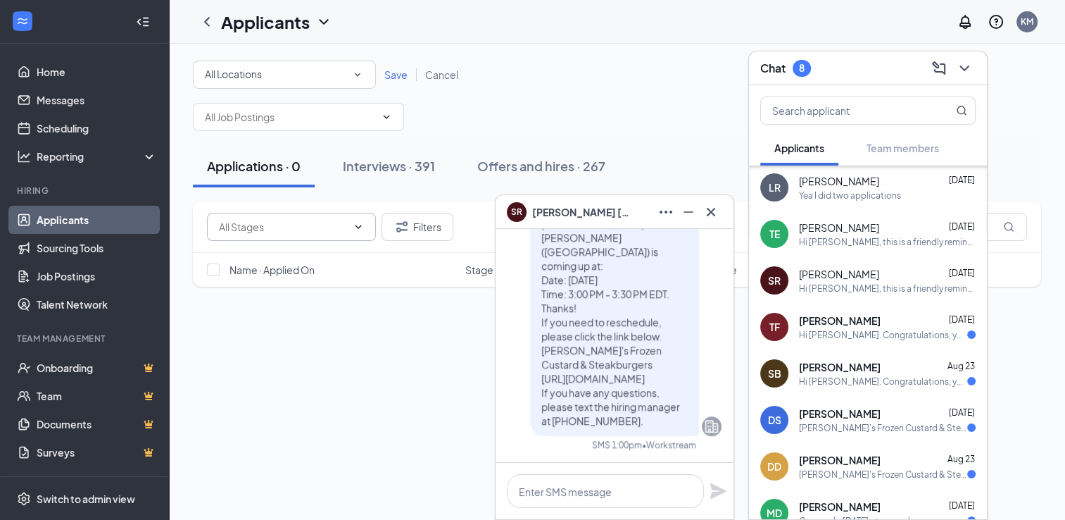
click at [887, 332] on div "Hi Tasha. Congratulations, your meeting with Freddy's Frozen Custard & Steakbur…" at bounding box center [883, 335] width 168 height 12
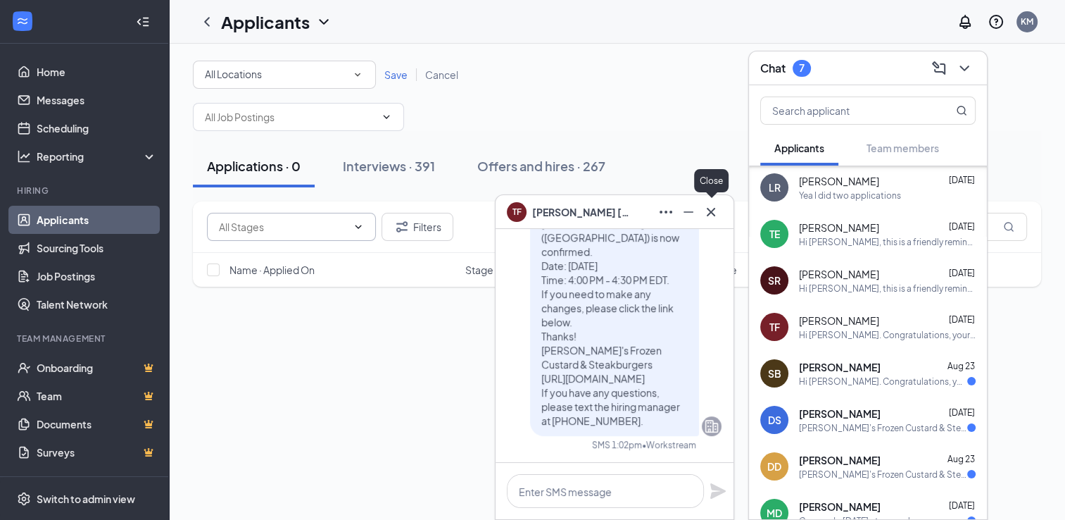
click at [713, 220] on icon "Cross" at bounding box center [711, 211] width 17 height 17
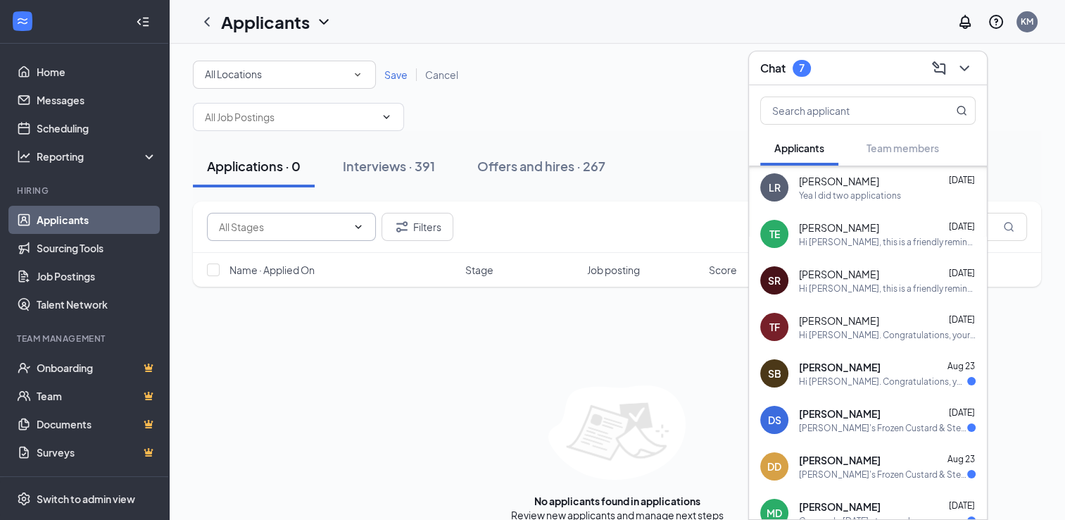
click at [667, 77] on div "All Locations All Locations Save Cancel" at bounding box center [617, 75] width 848 height 28
click at [310, 77] on div "All Locations" at bounding box center [284, 74] width 159 height 17
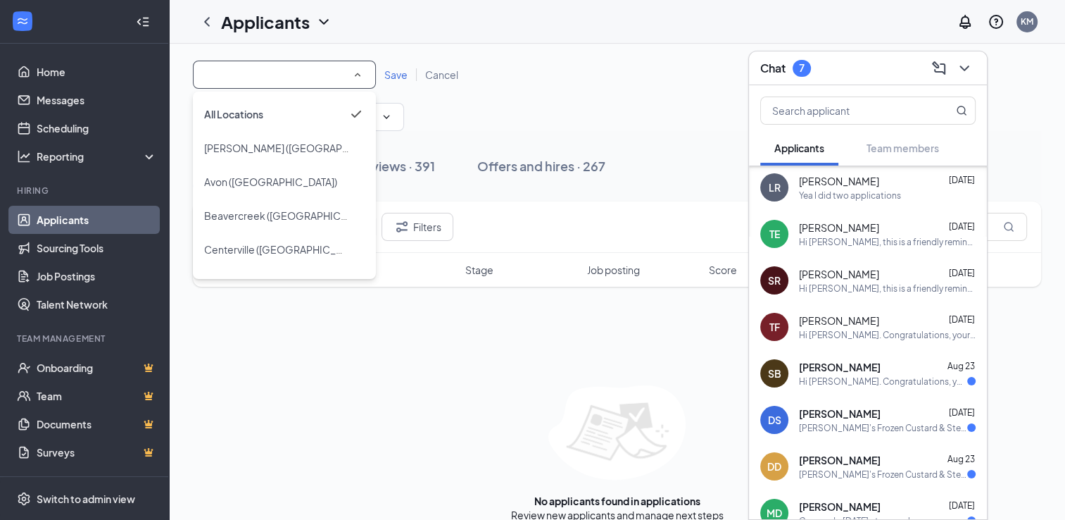
click at [310, 77] on input at bounding box center [284, 74] width 159 height 17
click at [432, 44] on div "All Locations All Locations Save Cancel Applications · 0 Interviews · 391 Offer…" at bounding box center [617, 291] width 896 height 495
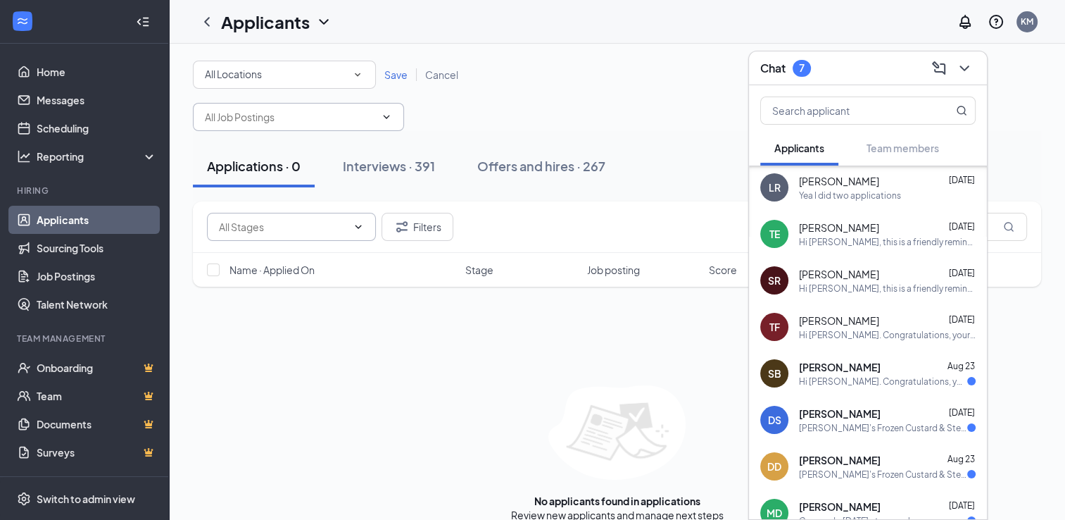
click at [398, 117] on span at bounding box center [298, 117] width 211 height 28
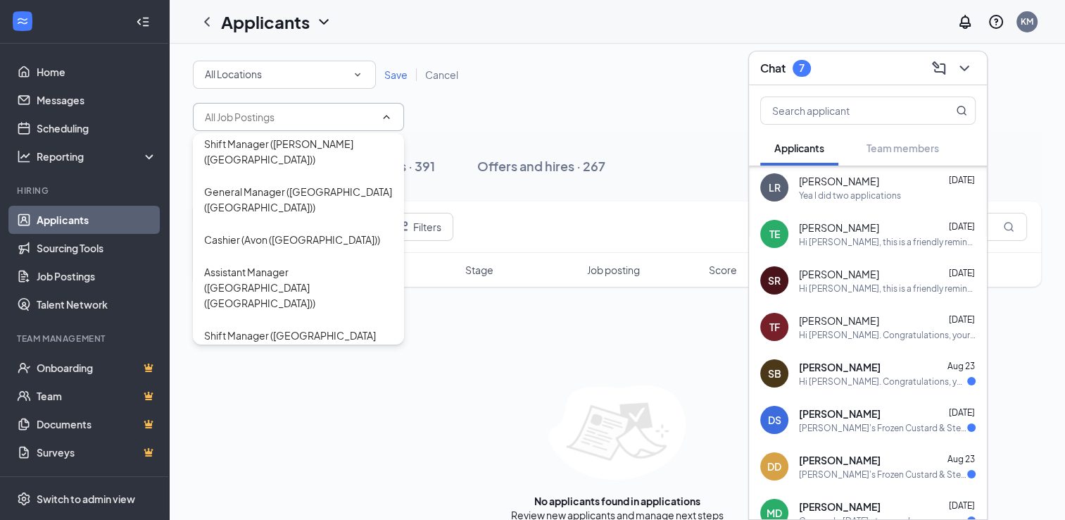
scroll to position [225, 0]
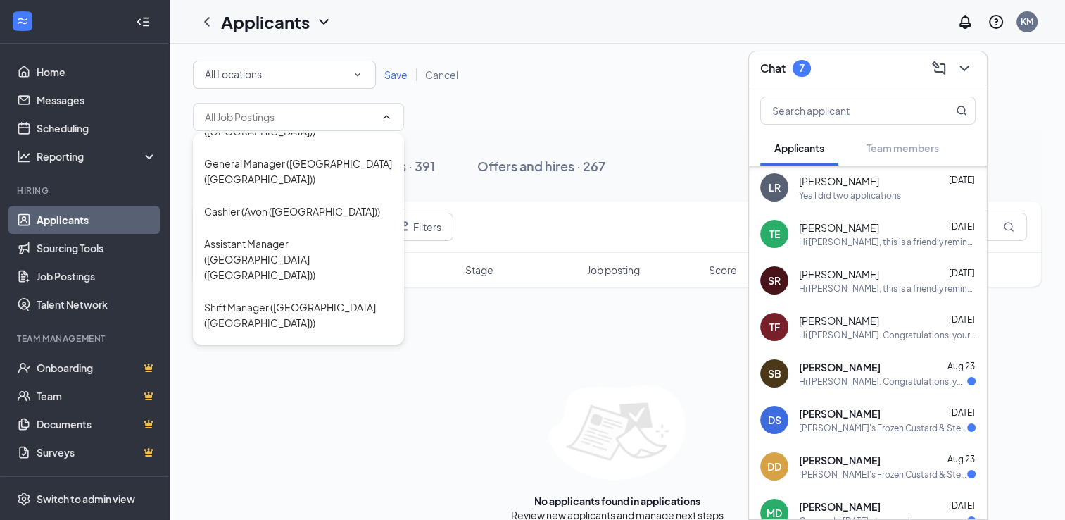
type input "Cashier (Beavercreek (OH))"
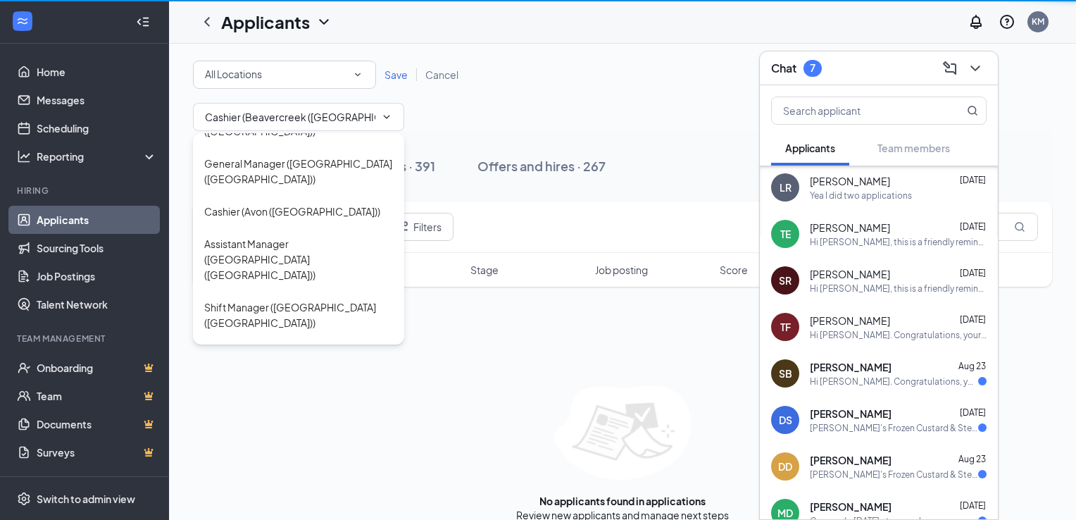
click at [392, 331] on div "All Locations All Locations Save Cancel Cashier (Beavercreek (OH)) Applications…" at bounding box center [622, 291] width 907 height 495
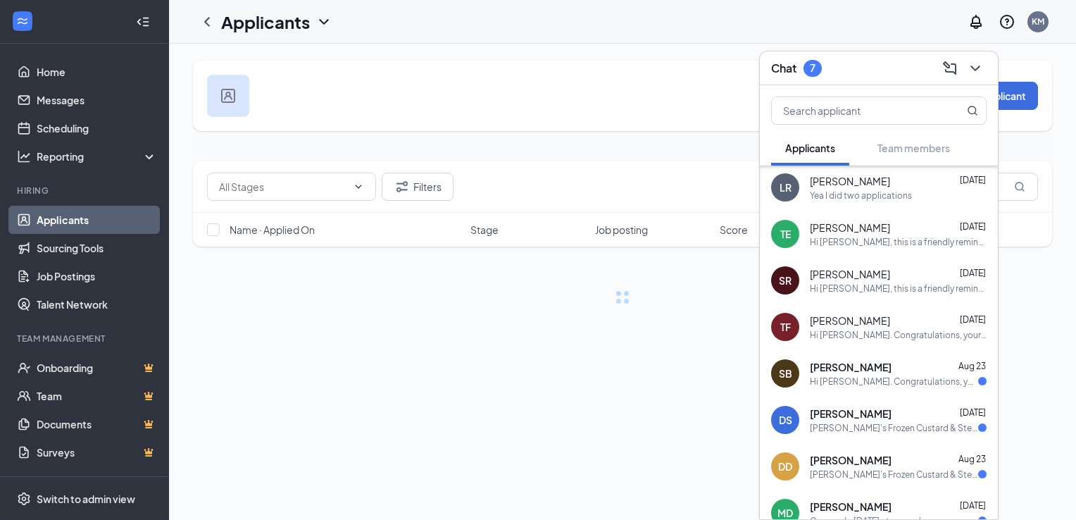
click at [392, 331] on div "Add Applicant Filters Name · Applied On Stage Job posting Score" at bounding box center [622, 197] width 907 height 306
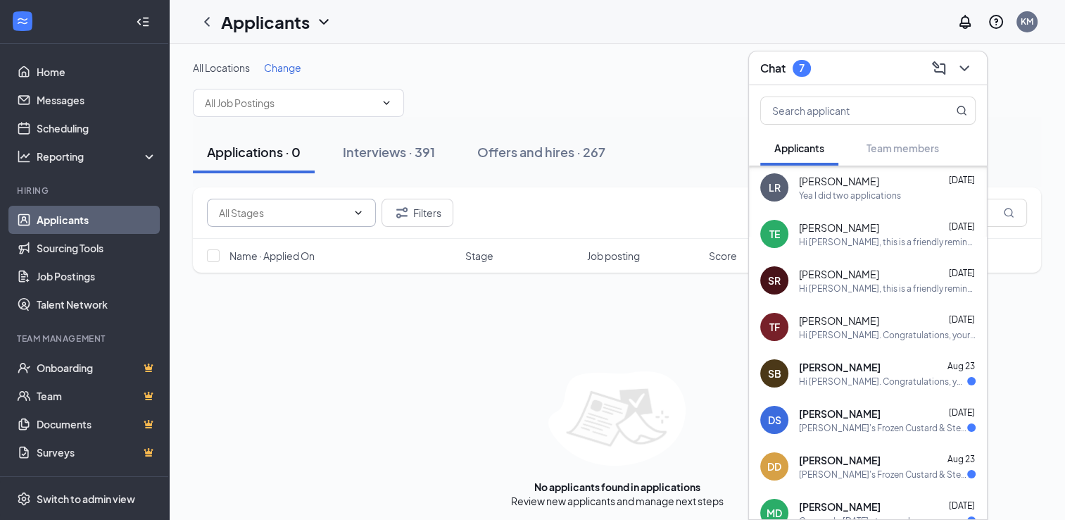
click at [358, 210] on icon "ChevronDown" at bounding box center [358, 212] width 11 height 11
click at [563, 246] on div "Name · Applied On Stage Job posting Score" at bounding box center [617, 256] width 848 height 34
click at [408, 208] on icon "Filter" at bounding box center [402, 212] width 17 height 17
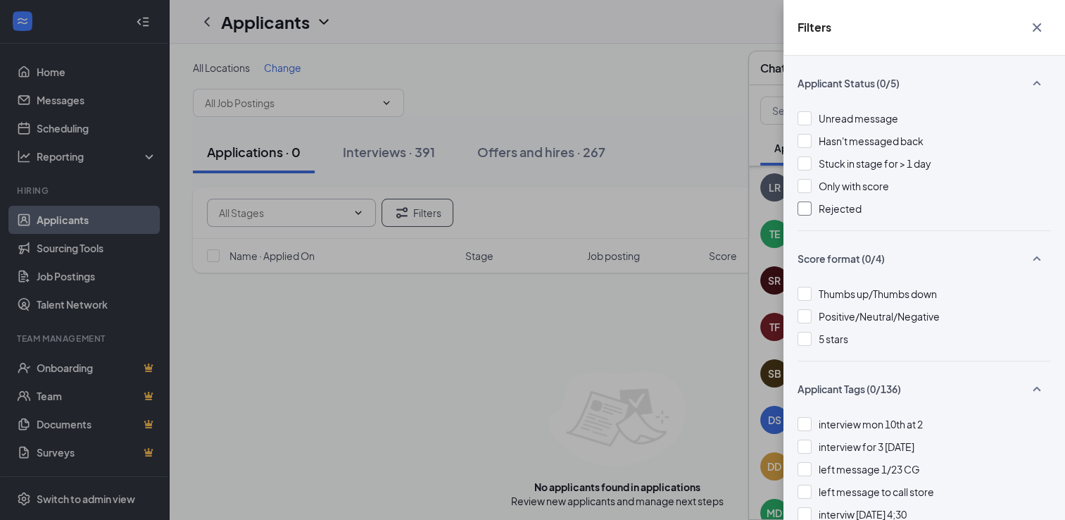
click at [806, 213] on div at bounding box center [805, 208] width 14 height 14
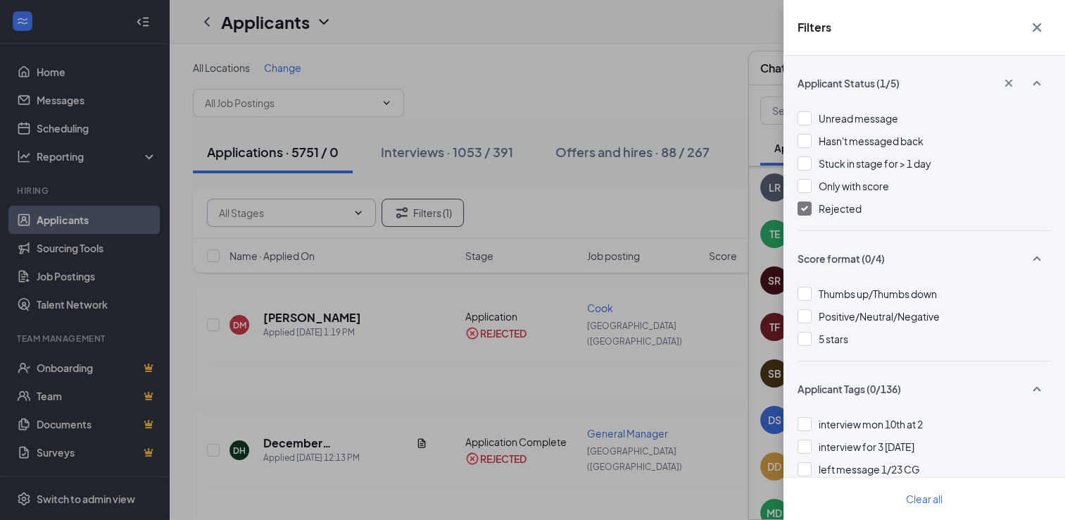
click at [462, 100] on div "Filters Applicant Status (1/5) Unread message Hasn't messaged back Stuck in sta…" at bounding box center [532, 260] width 1065 height 520
click at [487, 131] on div "Filters Applicant Status (1/5) Unread message Hasn't messaged back Stuck in sta…" at bounding box center [532, 260] width 1065 height 520
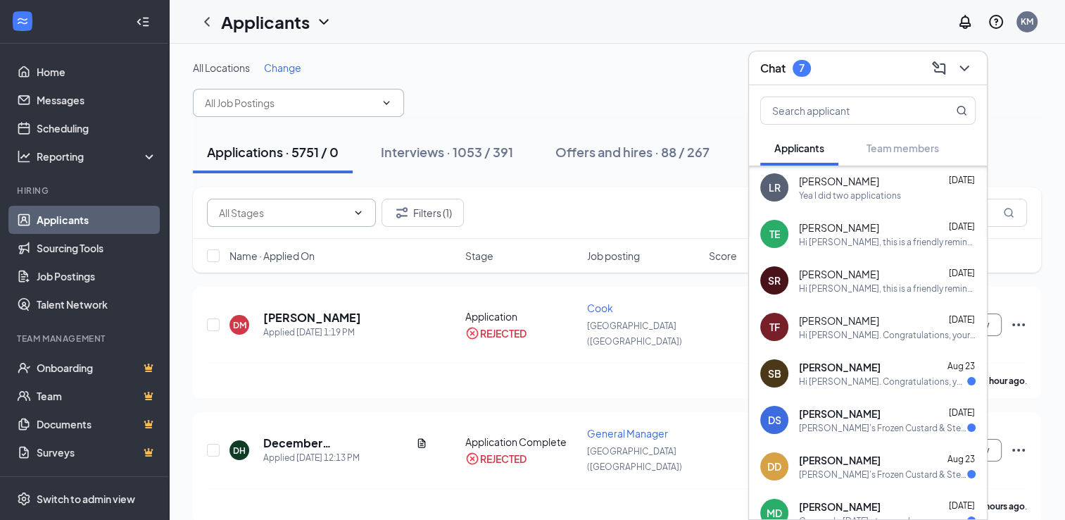
click at [384, 103] on icon "ChevronDown" at bounding box center [386, 102] width 11 height 11
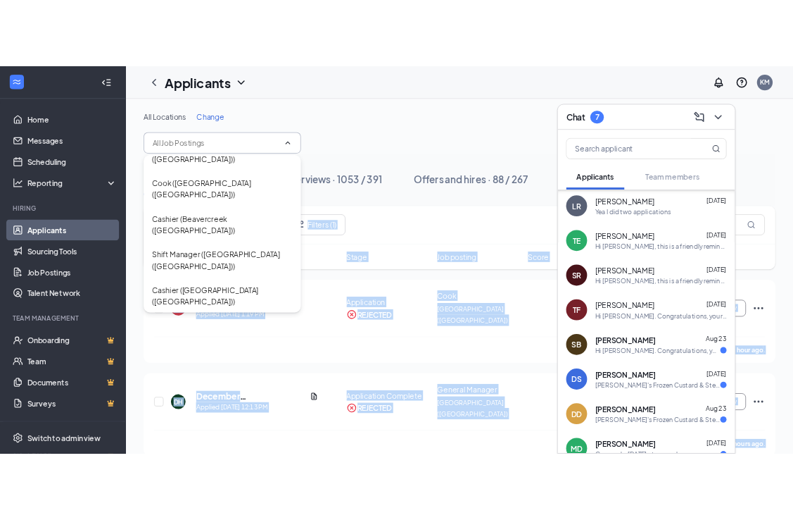
scroll to position [573, 0]
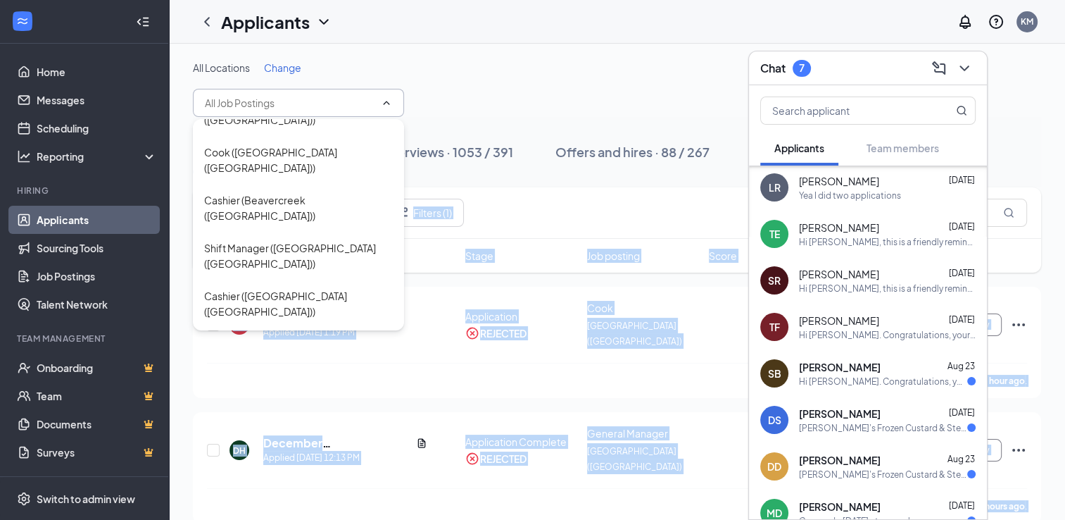
drag, startPoint x: 386, startPoint y: 306, endPoint x: 427, endPoint y: 176, distance: 136.0
click at [427, 176] on body "Home Messages Scheduling Reporting Hiring Applicants Sourcing Tools Job Posting…" at bounding box center [532, 260] width 1065 height 520
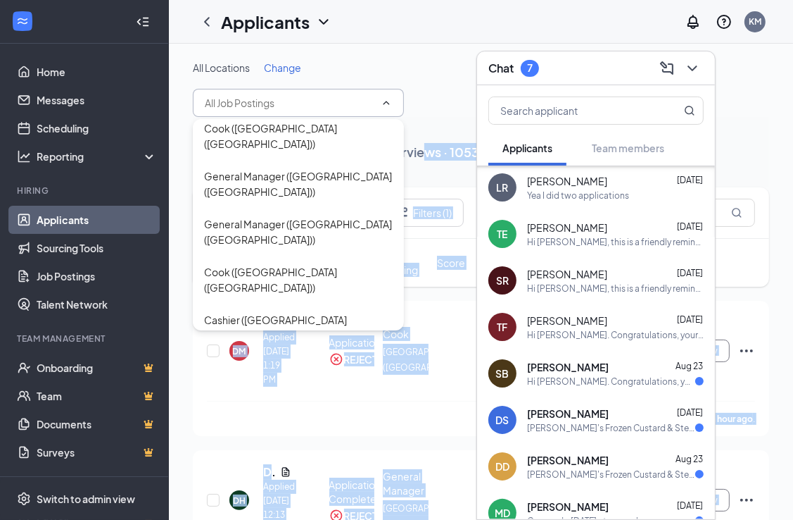
scroll to position [2009, 0]
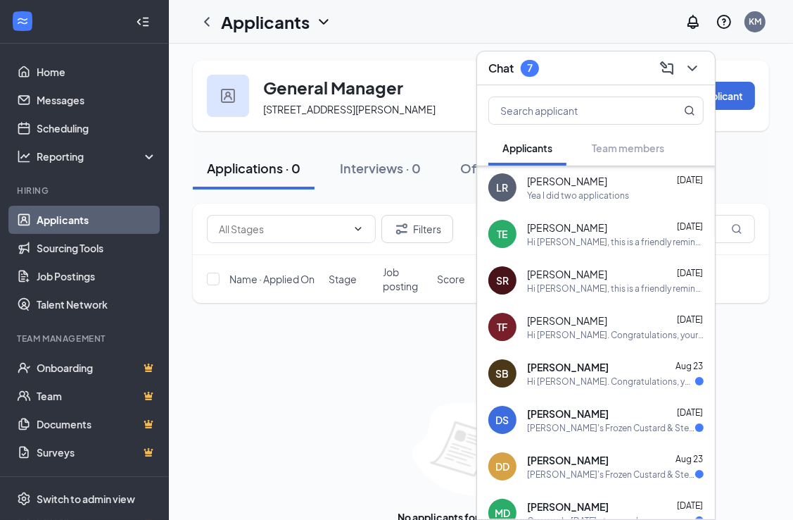
click at [399, 38] on div "Applicants KM" at bounding box center [481, 22] width 625 height 44
click at [700, 65] on icon "ChevronDown" at bounding box center [692, 68] width 17 height 17
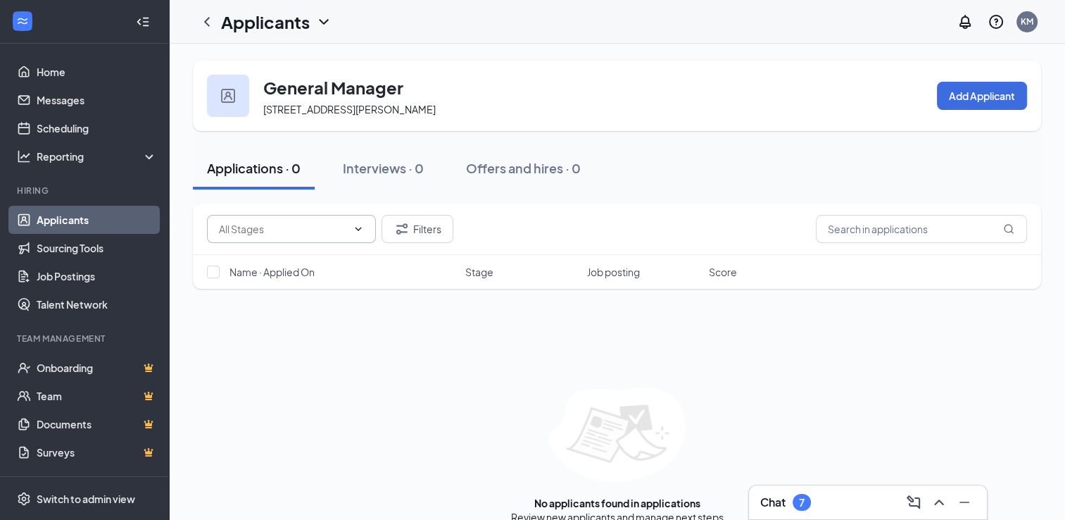
click at [355, 230] on icon "ChevronDown" at bounding box center [358, 228] width 11 height 11
click at [356, 230] on icon "ChevronUp" at bounding box center [359, 229] width 6 height 4
click at [360, 227] on icon "ChevronDown" at bounding box center [358, 228] width 11 height 11
click at [360, 227] on icon "ChevronUp" at bounding box center [358, 228] width 11 height 11
click at [413, 237] on button "Filters" at bounding box center [418, 229] width 72 height 28
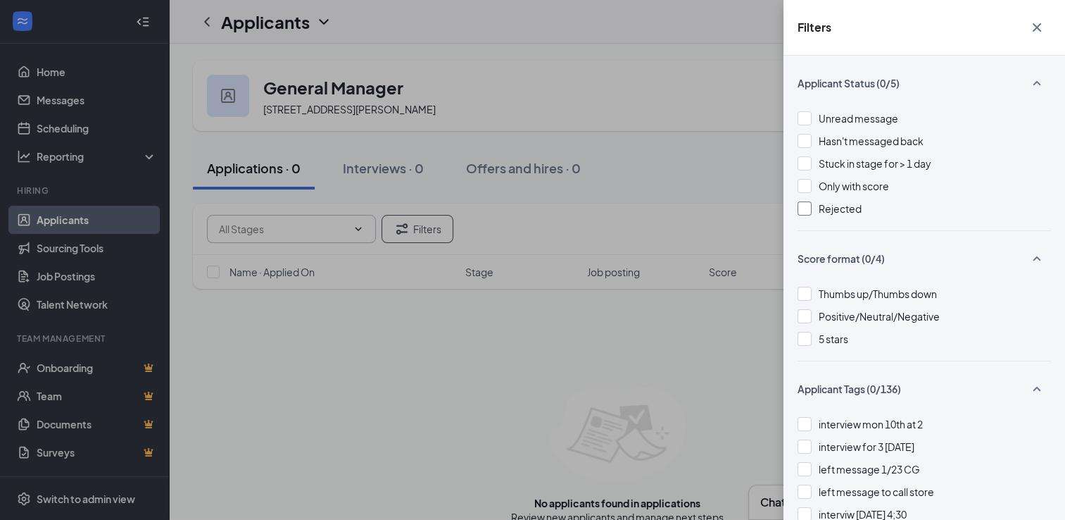
click at [812, 207] on div "Rejected" at bounding box center [924, 208] width 253 height 15
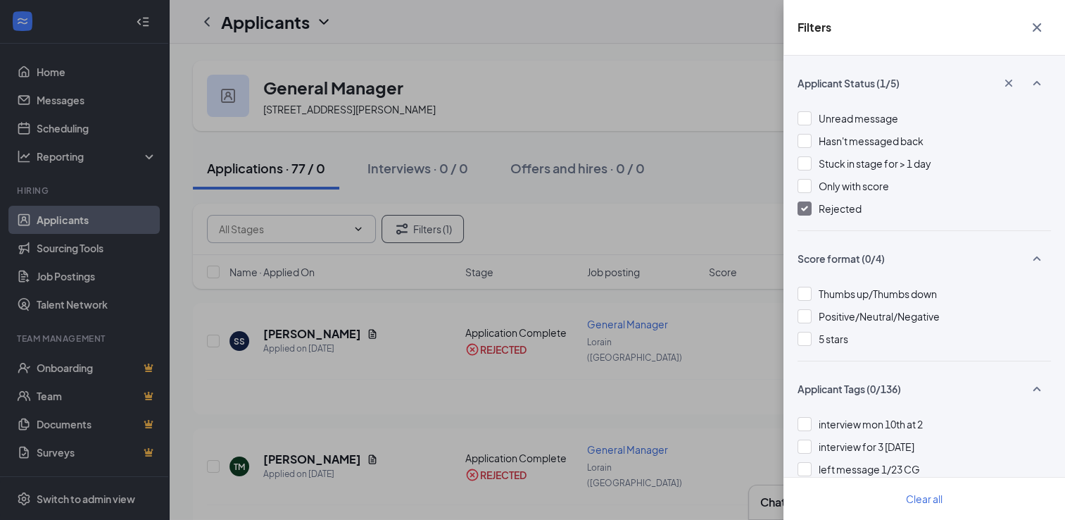
click at [671, 82] on div "Filters Applicant Status (1/5) Unread message Hasn't messaged back Stuck in sta…" at bounding box center [532, 260] width 1065 height 520
click at [682, 63] on div "Filters Applicant Status (1/5) Unread message Hasn't messaged back Stuck in sta…" at bounding box center [532, 260] width 1065 height 520
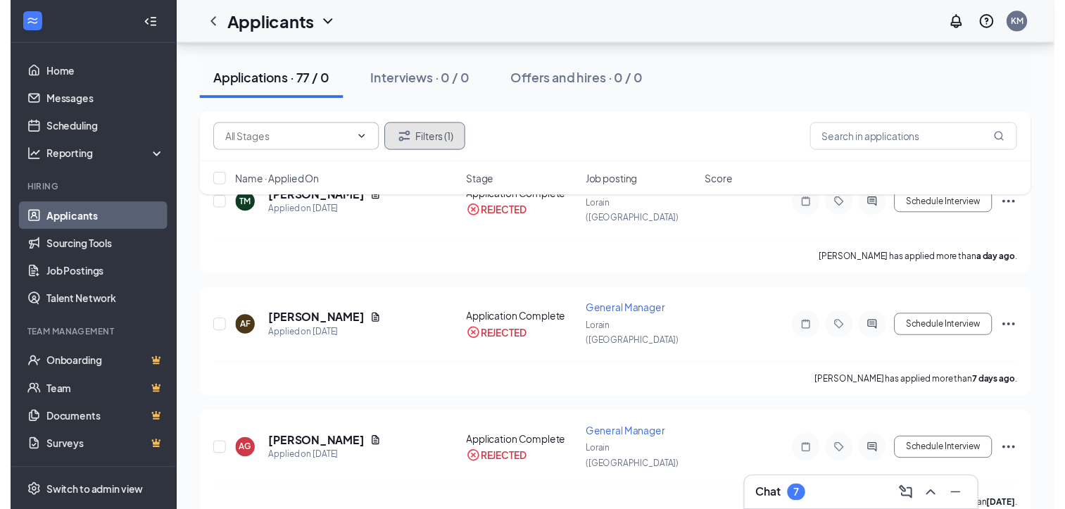
scroll to position [262, 0]
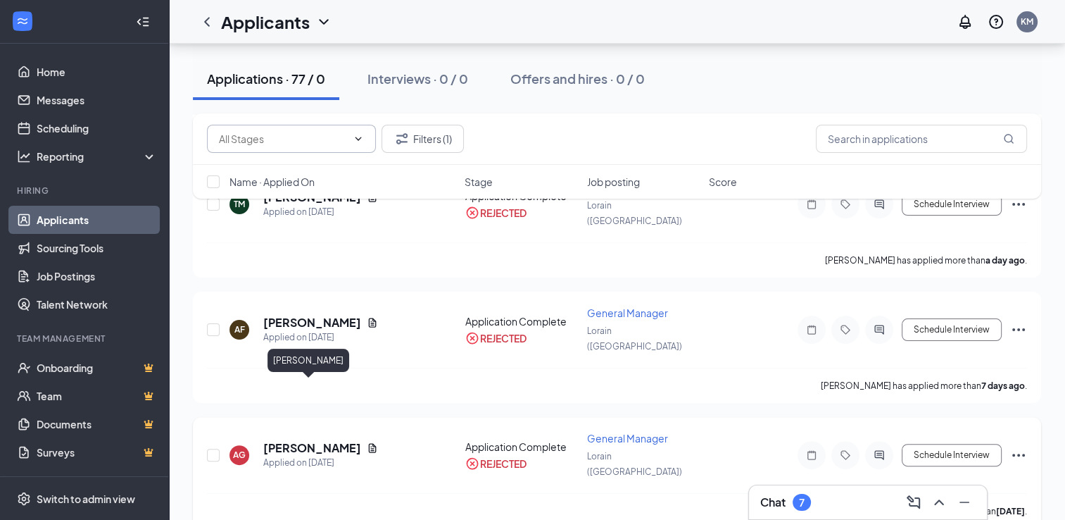
click at [309, 440] on h5 "Adam Griffin" at bounding box center [312, 447] width 98 height 15
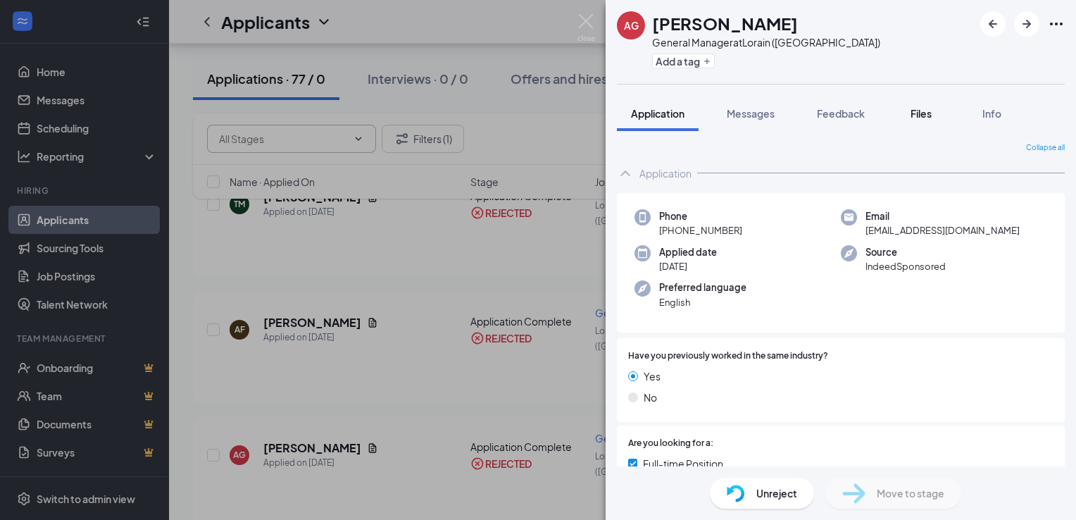
click at [922, 118] on span "Files" at bounding box center [920, 113] width 21 height 13
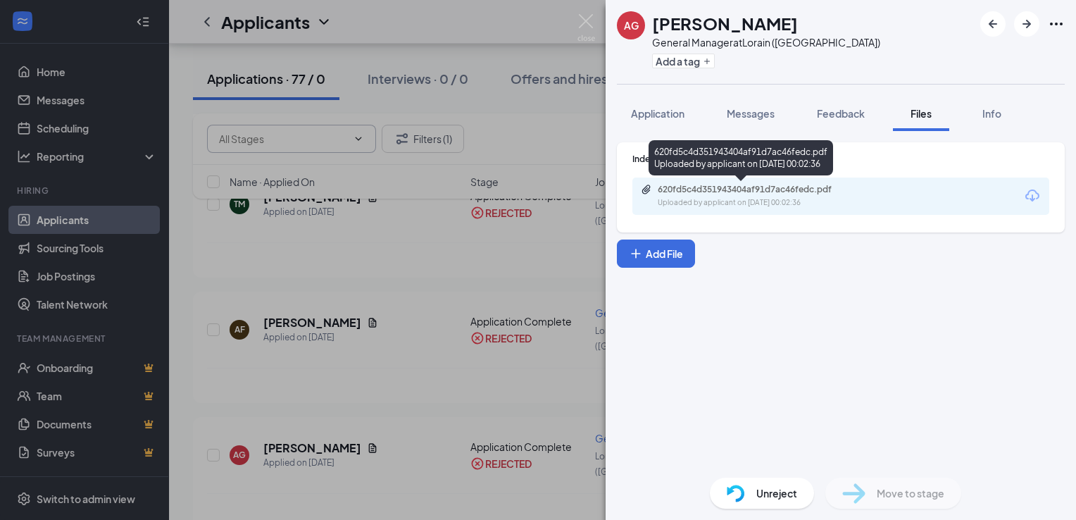
click at [778, 195] on div "620fd5c4d351943404af91d7ac46fedc.pdf Uploaded by applicant on Aug 15, 2025 at 0…" at bounding box center [755, 196] width 228 height 25
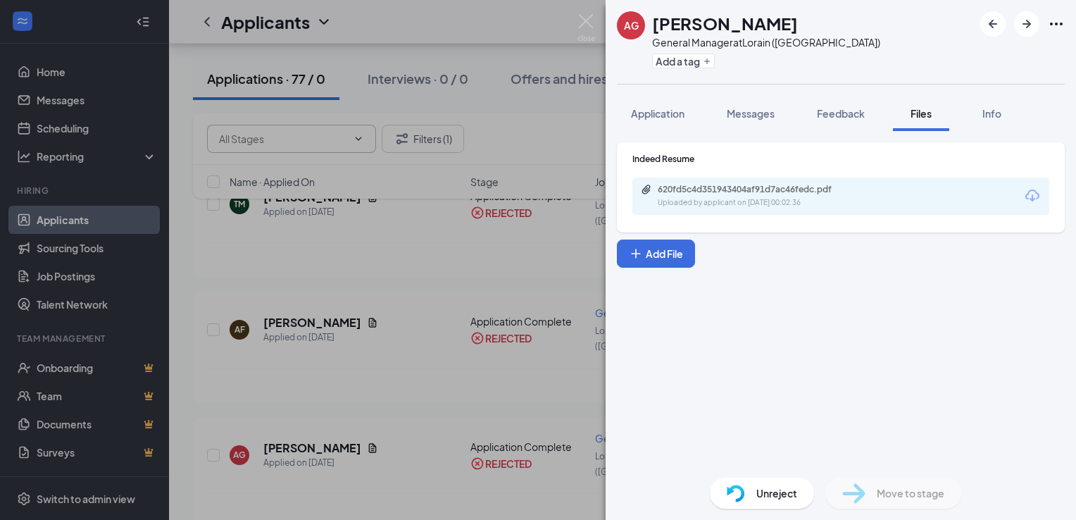
click at [491, 218] on div "AG Adam Griffin General Manager at Lorain (OH) Add a tag Application Messages F…" at bounding box center [538, 260] width 1076 height 520
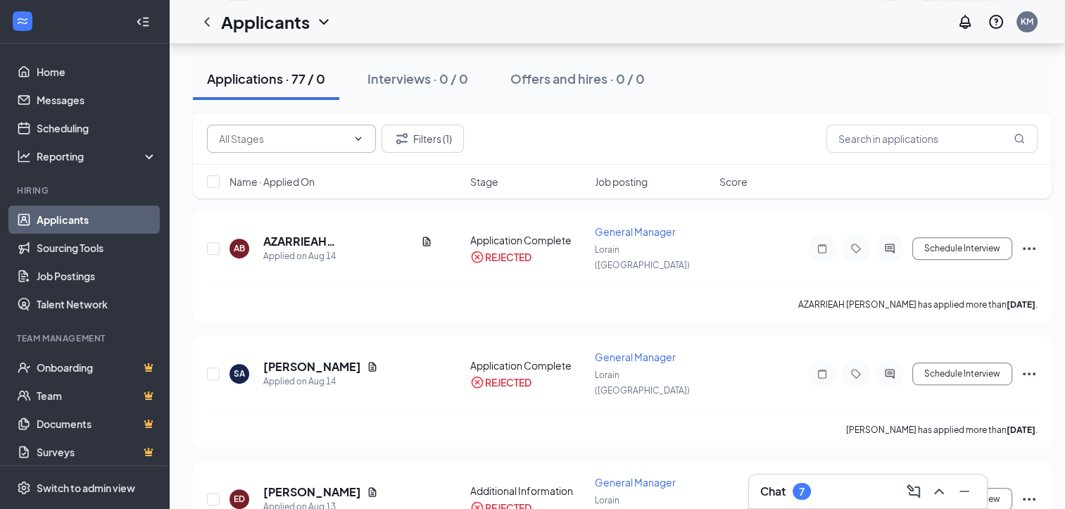
scroll to position [596, 0]
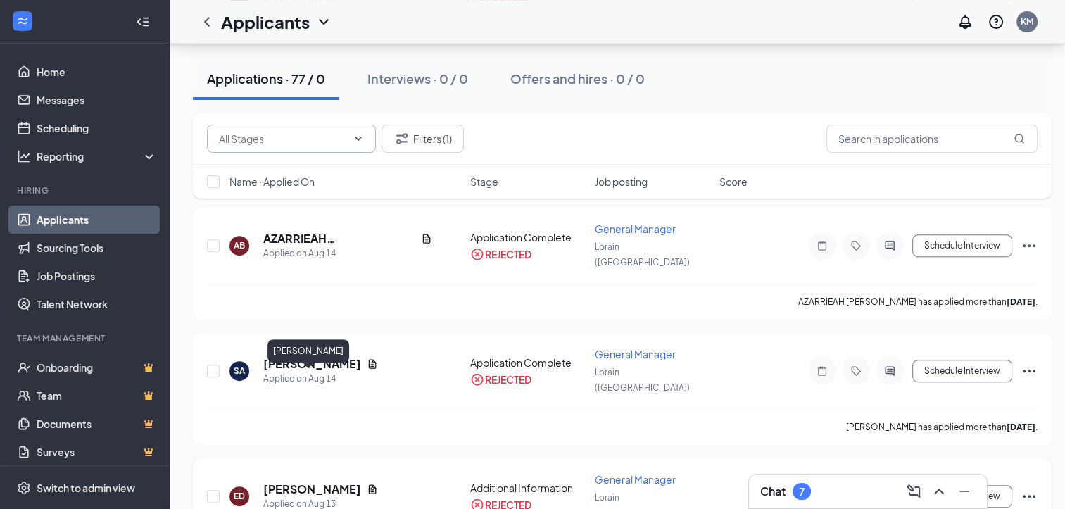
click at [287, 482] on h5 "Erica Dejesus" at bounding box center [312, 489] width 98 height 15
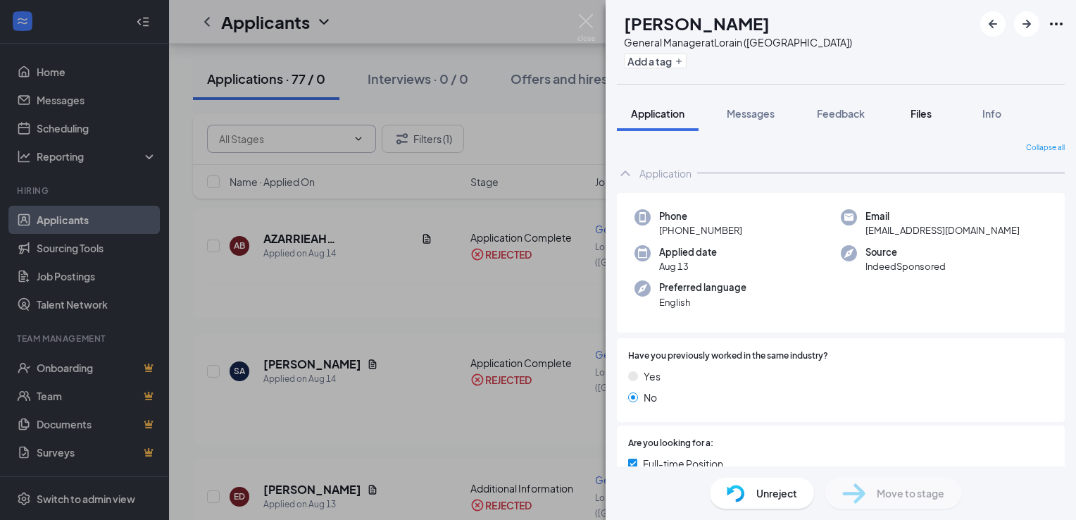
click at [917, 113] on span "Files" at bounding box center [920, 113] width 21 height 13
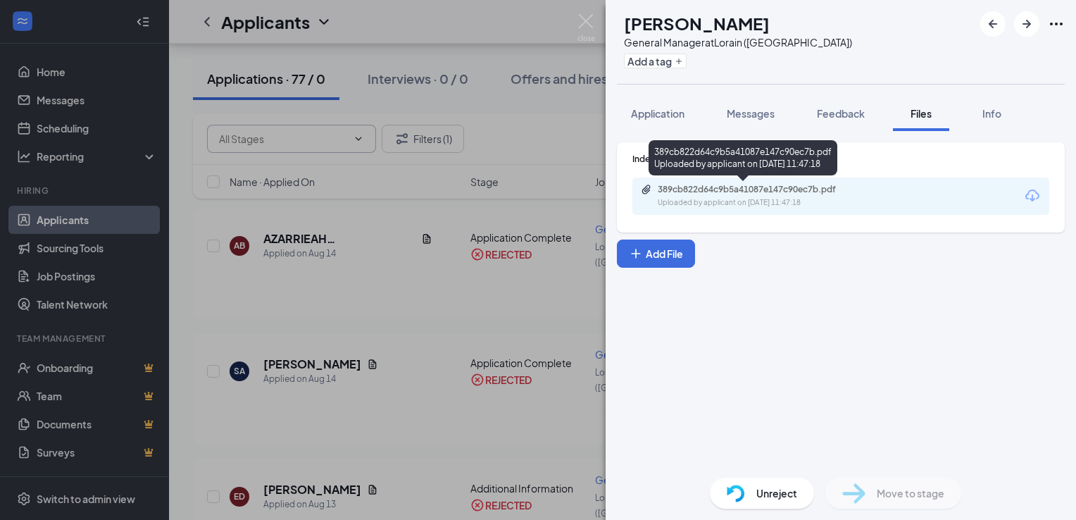
click at [714, 197] on div "Uploaded by applicant on Aug 13, 2025 at 11:47:18" at bounding box center [763, 202] width 211 height 11
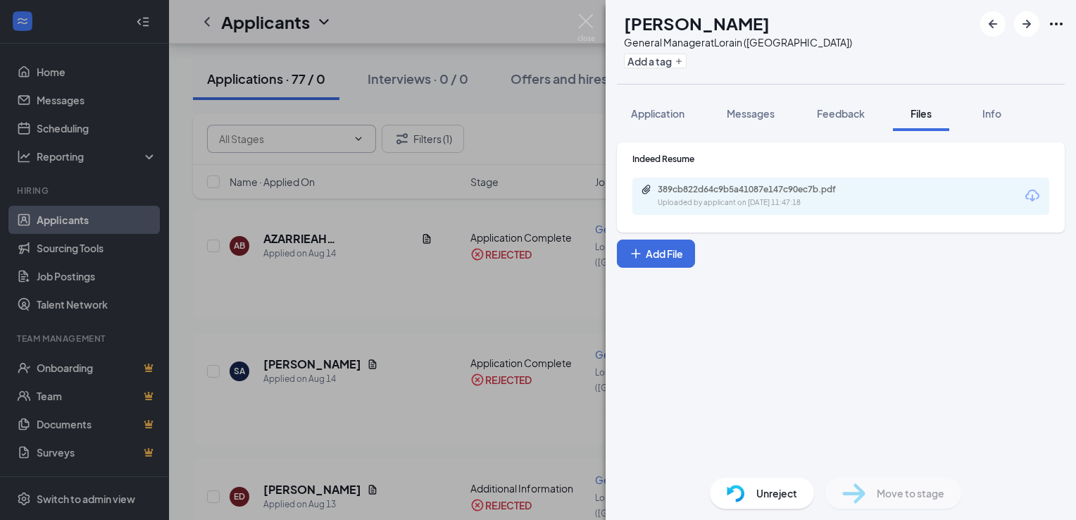
click at [552, 135] on div "ED Erica Dejesus General Manager at Lorain (OH) Add a tag Application Messages …" at bounding box center [538, 260] width 1076 height 520
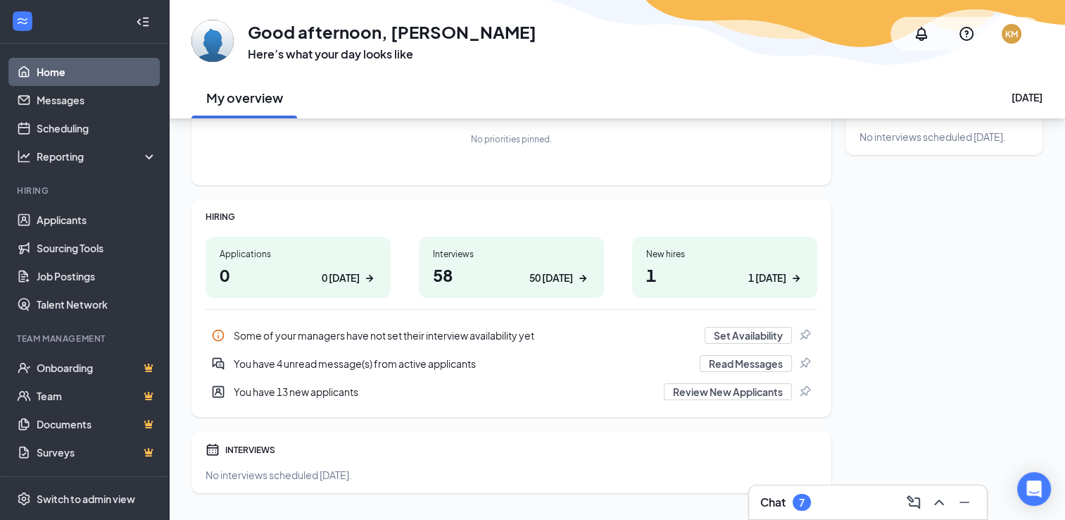
scroll to position [139, 0]
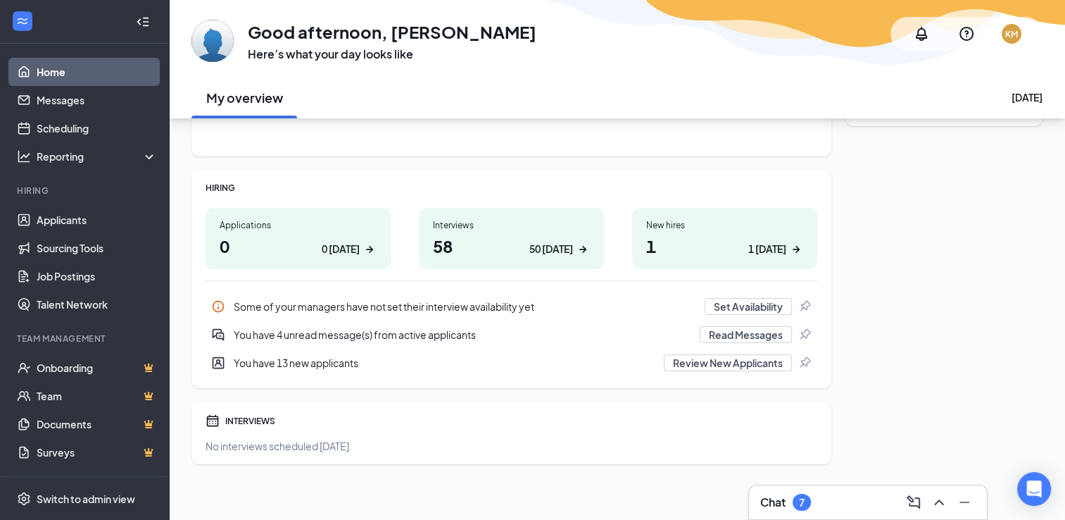
click at [898, 294] on div "QUICK LINKS No links added yet. Get started! INTERVIEWS No interviews scheduled…" at bounding box center [944, 227] width 197 height 474
click at [737, 251] on h1 "1 1 today" at bounding box center [724, 246] width 157 height 24
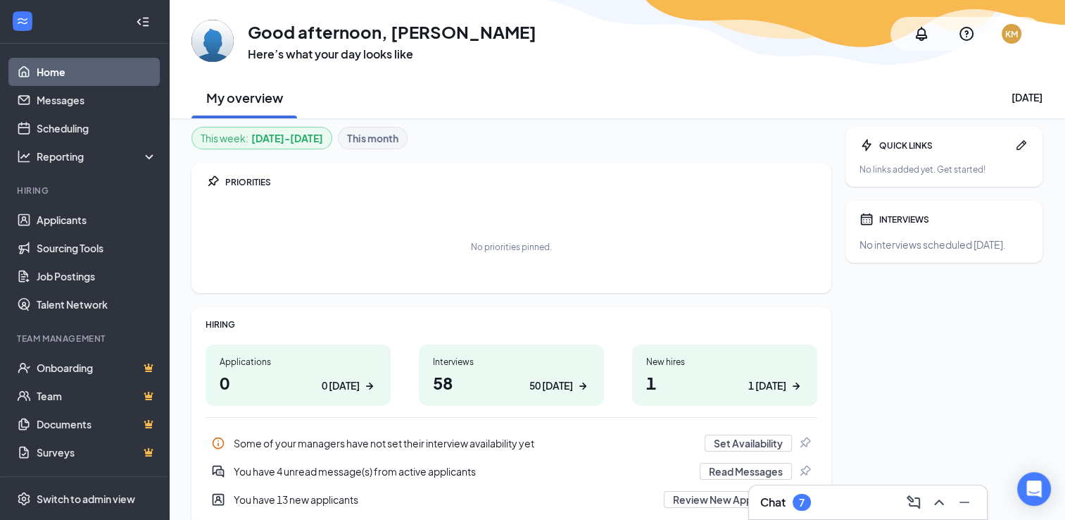
scroll to position [0, 0]
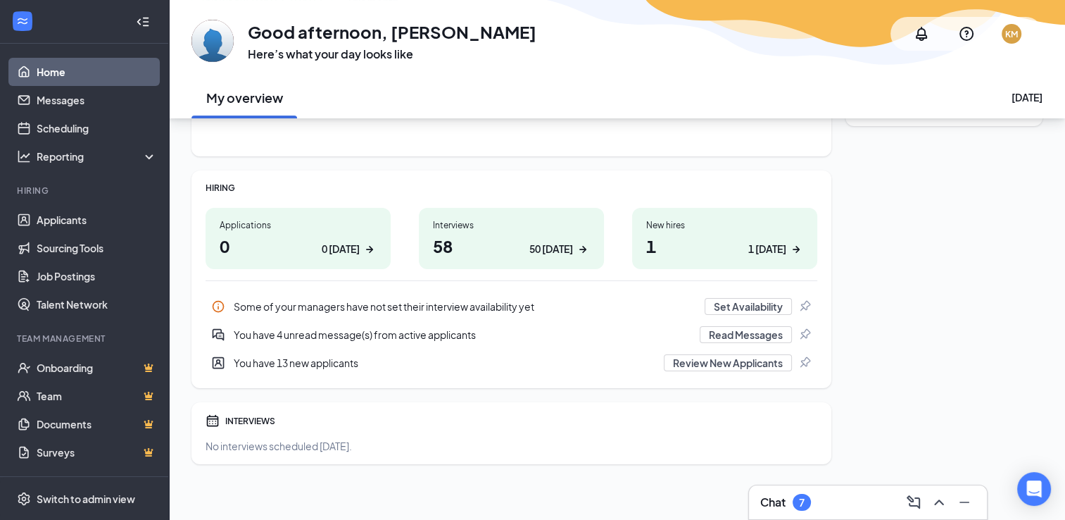
scroll to position [25, 0]
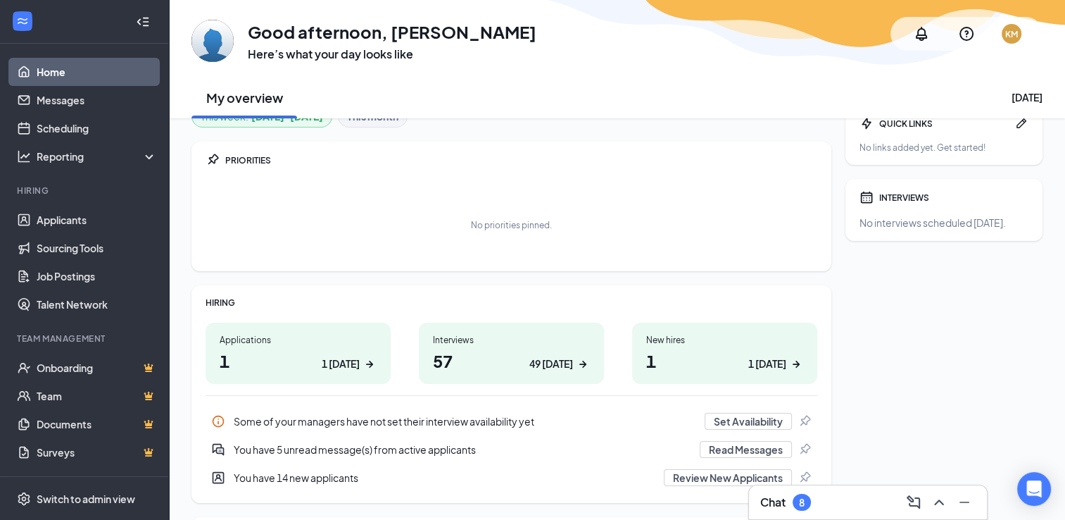
click at [259, 362] on h1 "1 1 [DATE]" at bounding box center [298, 361] width 157 height 24
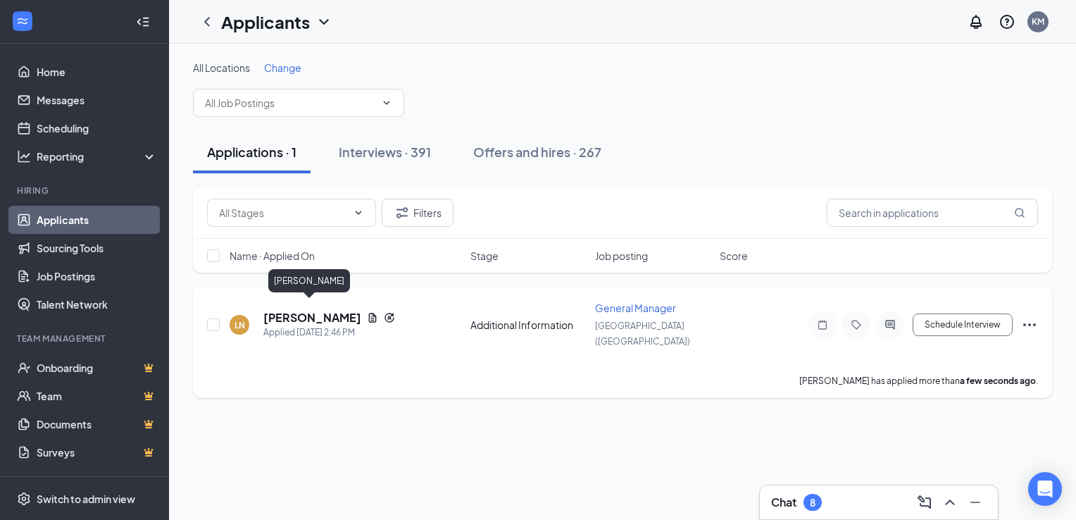
click at [304, 310] on h5 "[PERSON_NAME]" at bounding box center [312, 317] width 98 height 15
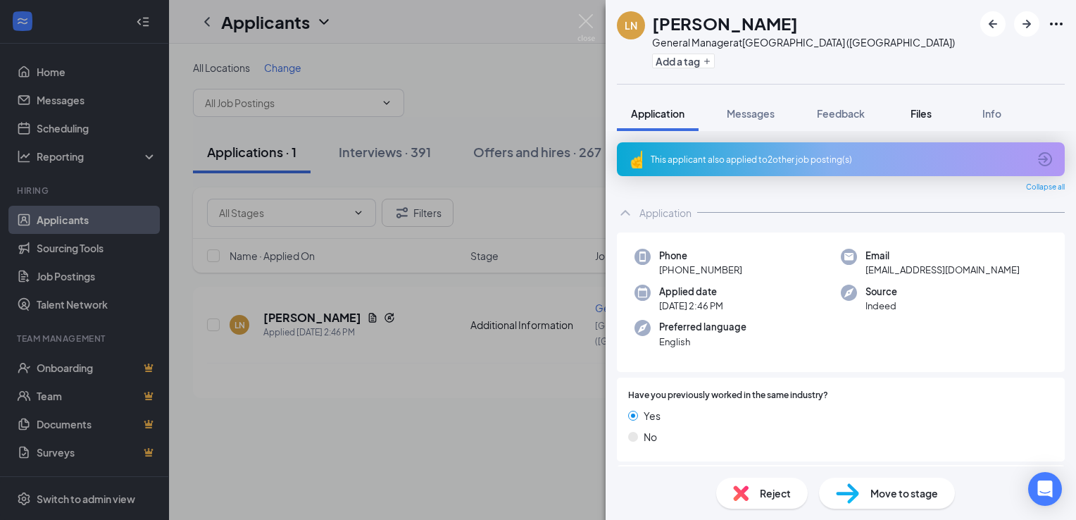
click at [921, 117] on span "Files" at bounding box center [920, 113] width 21 height 13
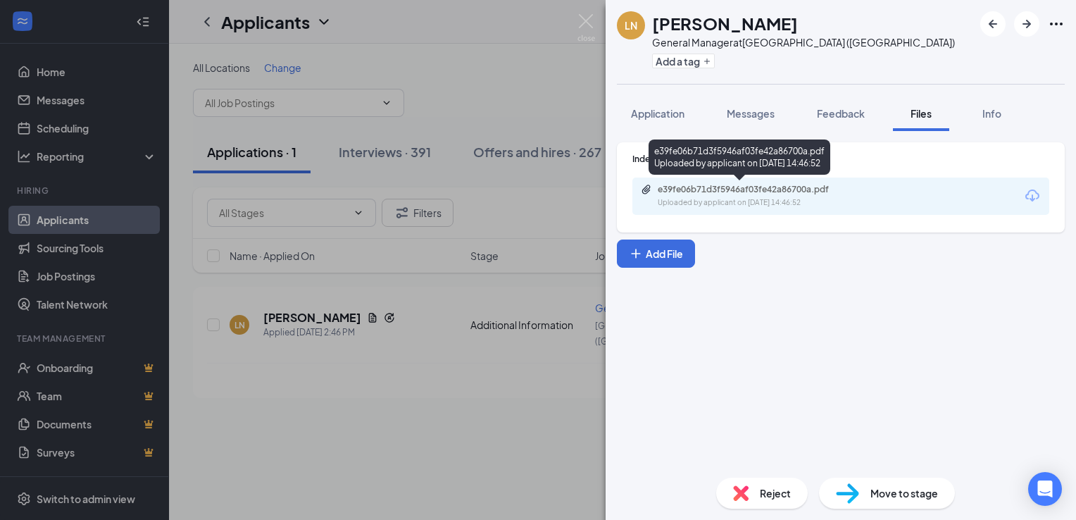
click at [789, 206] on div "Uploaded by applicant on [DATE] 14:46:52" at bounding box center [763, 202] width 211 height 11
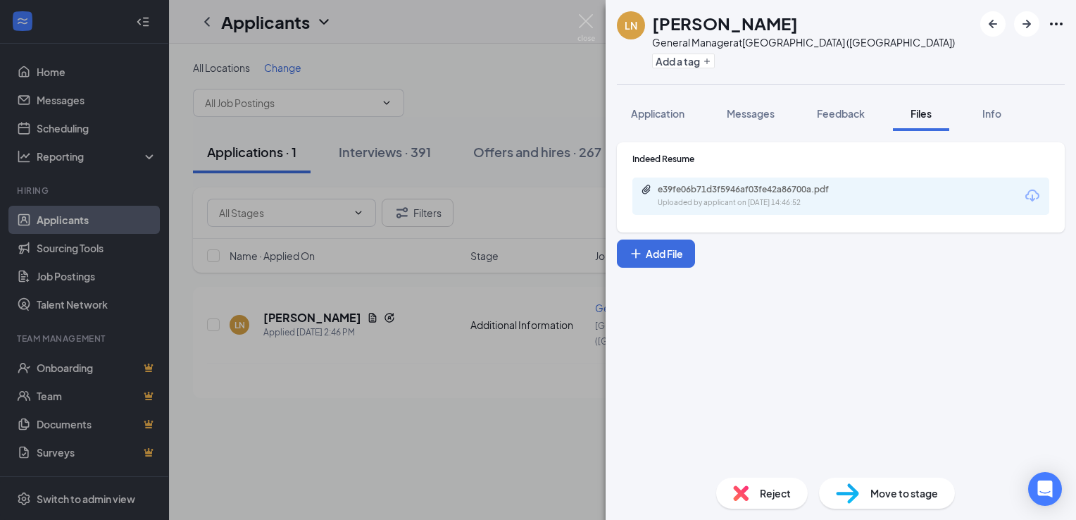
click at [735, 491] on img at bounding box center [740, 492] width 15 height 15
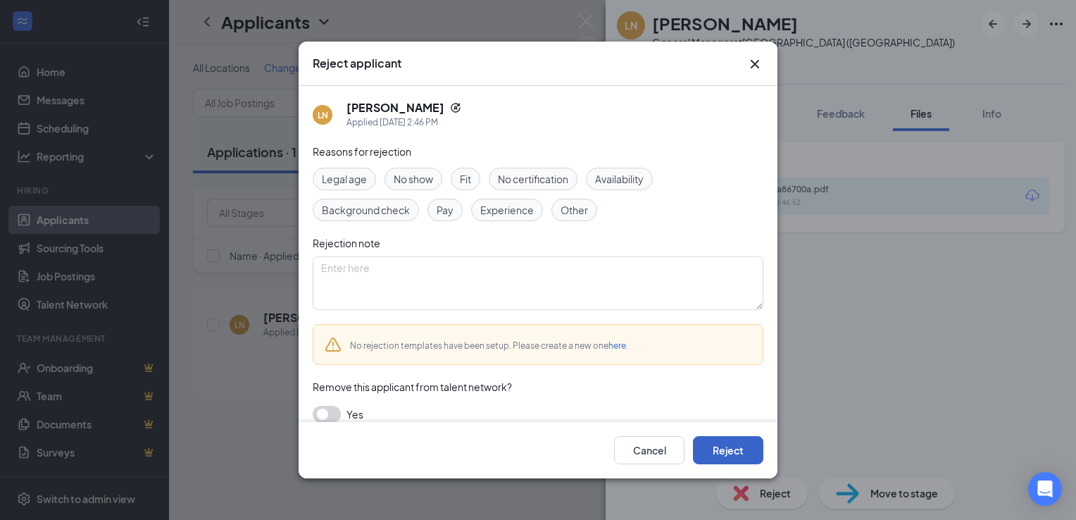
click at [718, 449] on button "Reject" at bounding box center [728, 450] width 70 height 28
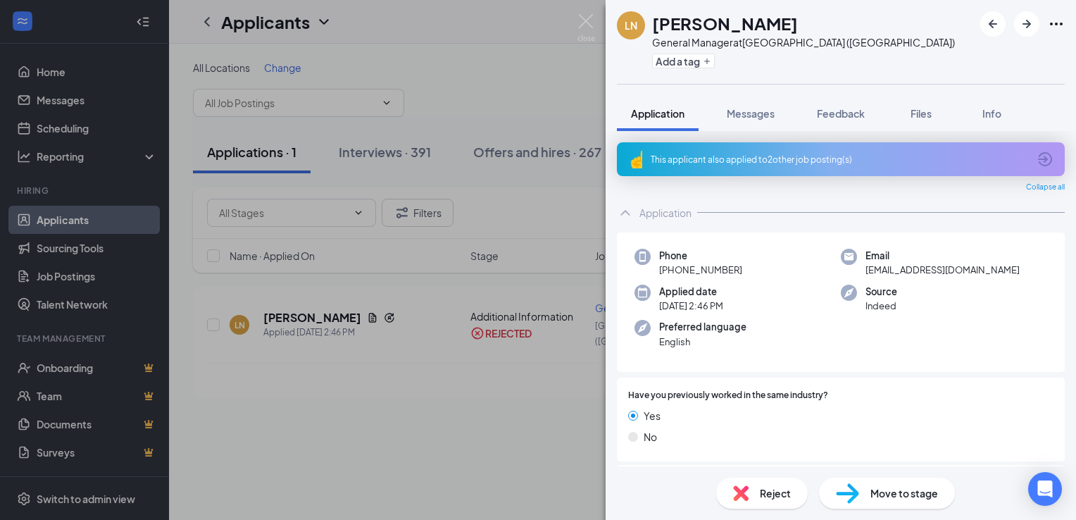
click at [363, 432] on div "LN [PERSON_NAME] General Manager at [GEOGRAPHIC_DATA] ([GEOGRAPHIC_DATA]) Add a…" at bounding box center [538, 260] width 1076 height 520
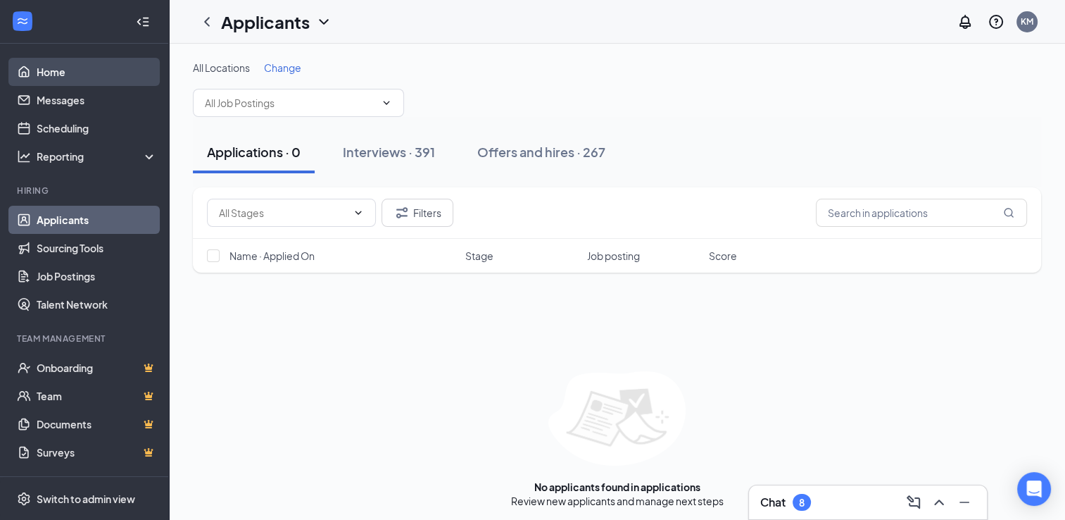
click at [60, 65] on link "Home" at bounding box center [97, 72] width 120 height 28
